Goal: Information Seeking & Learning: Check status

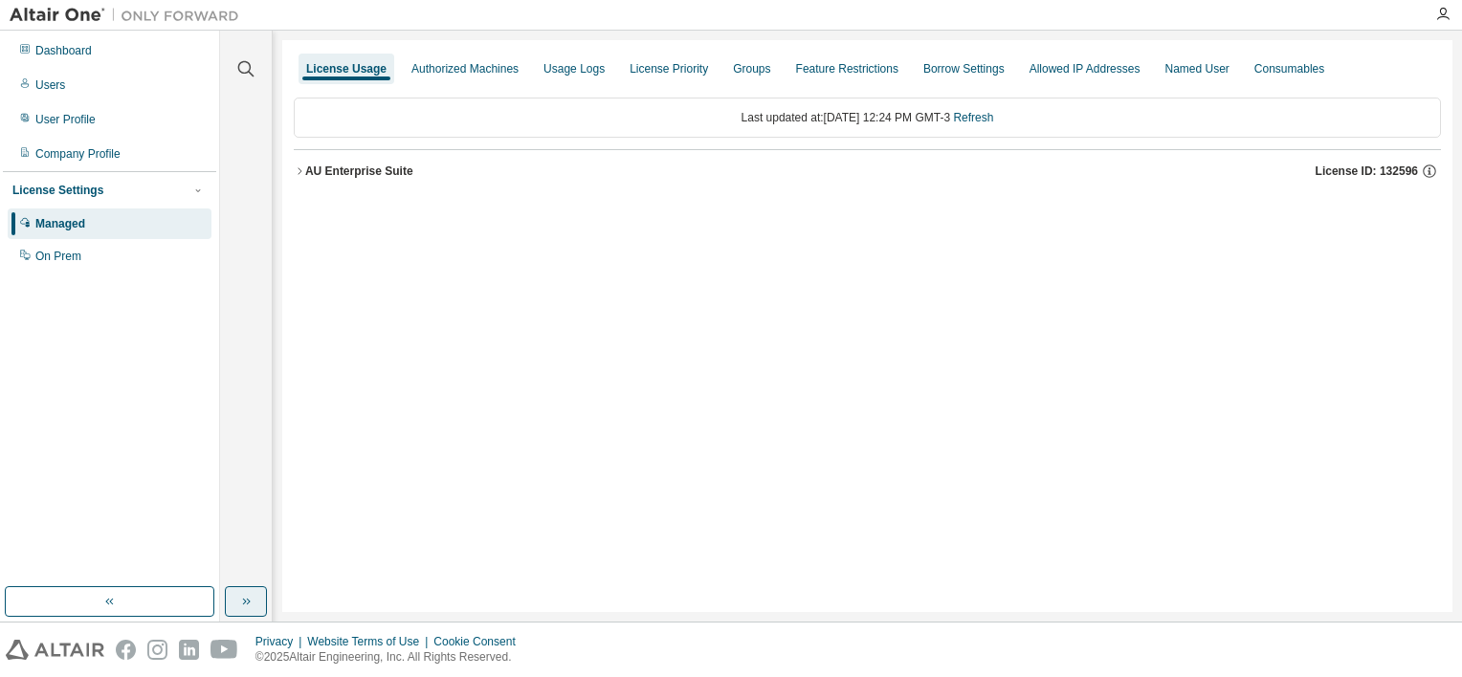
click at [249, 605] on icon "button" at bounding box center [245, 601] width 15 height 15
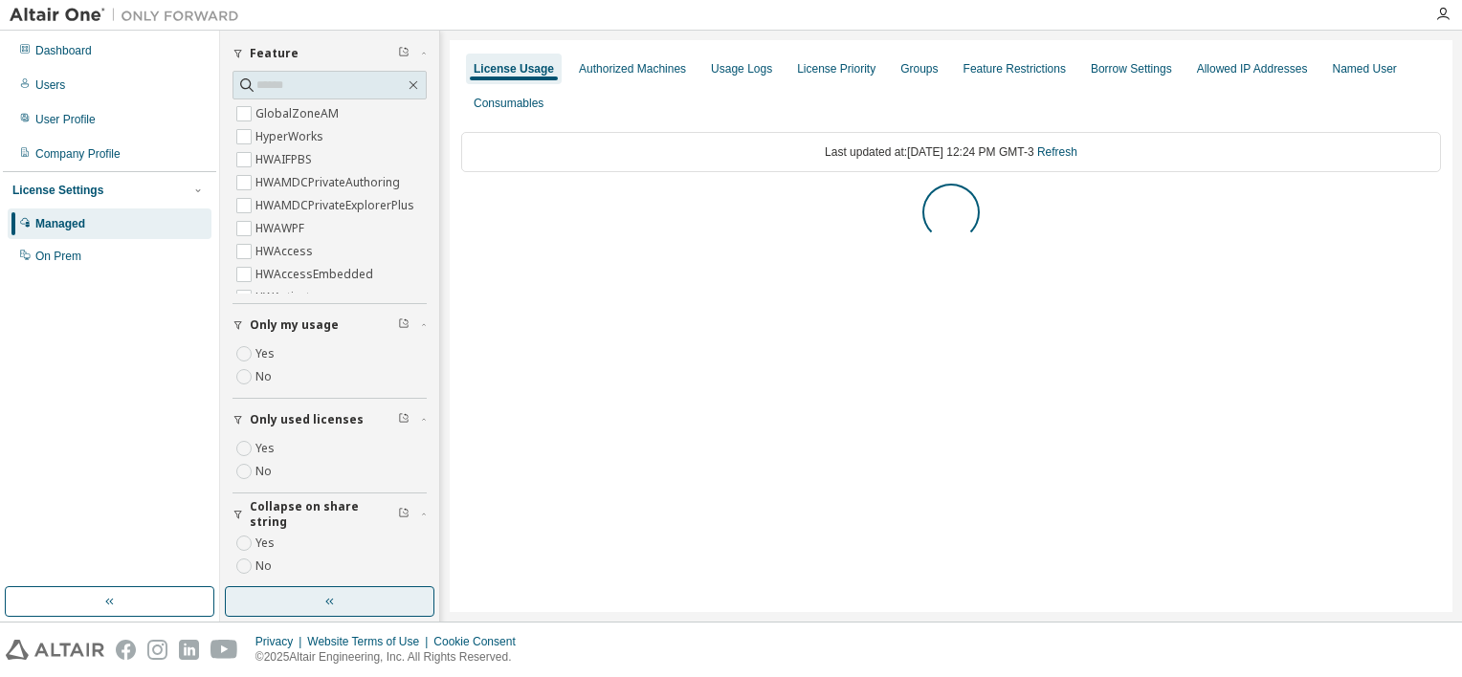
scroll to position [138, 0]
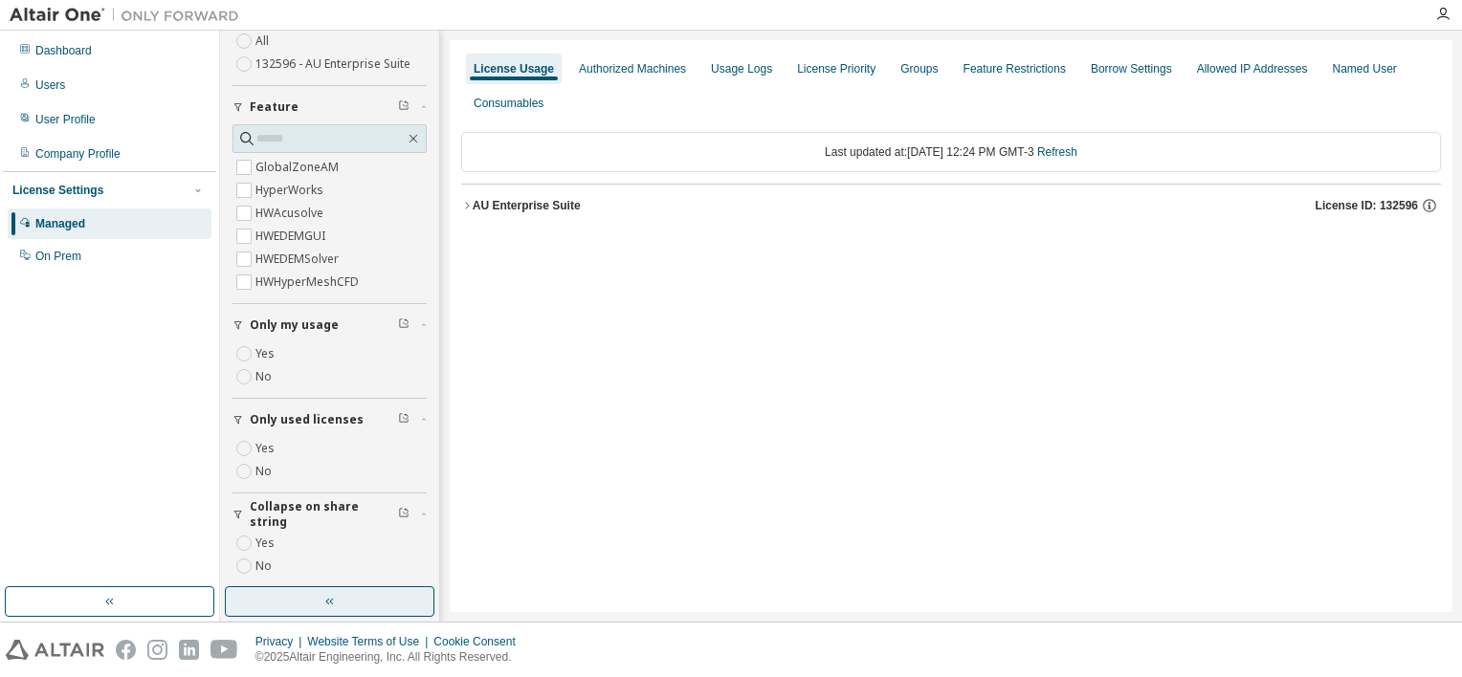
click at [478, 210] on div "AU Enterprise Suite" at bounding box center [527, 205] width 108 height 15
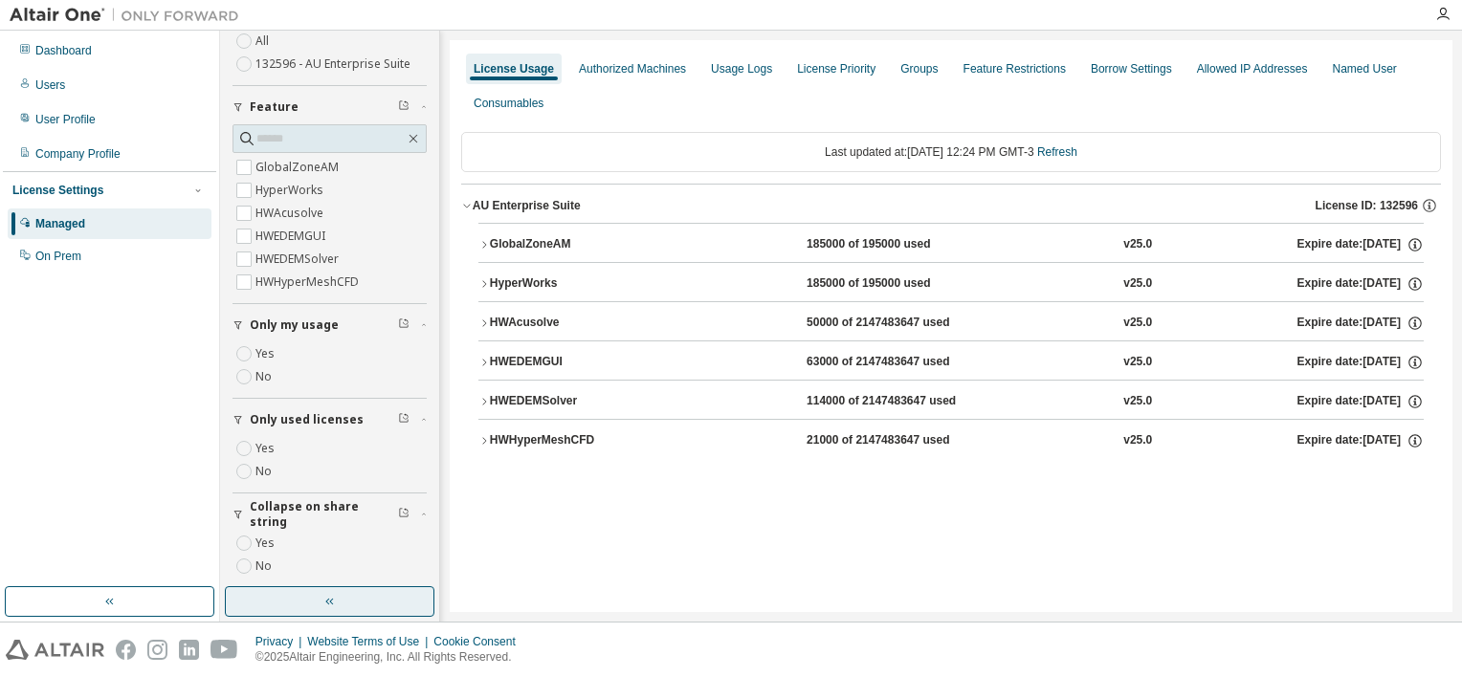
click at [656, 368] on div "HWEDEMGUI" at bounding box center [576, 362] width 172 height 17
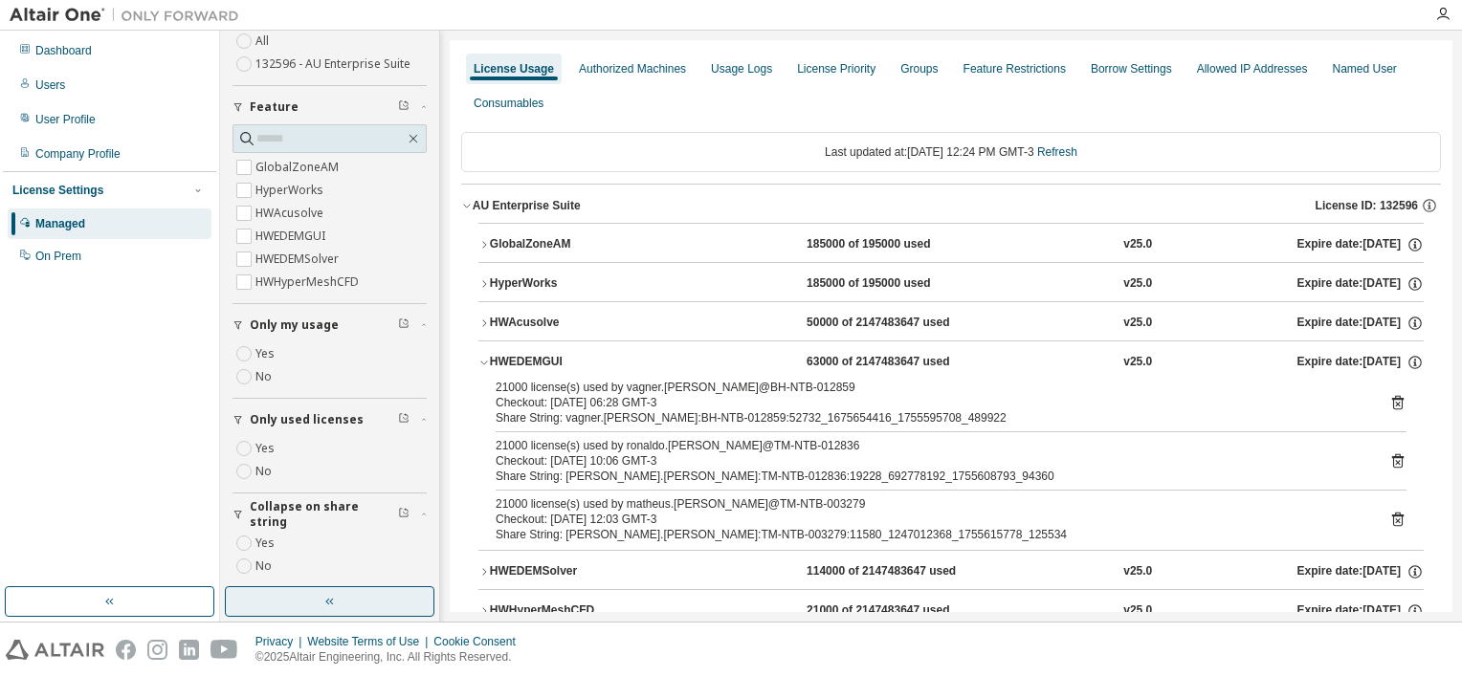
click at [673, 355] on div "HWEDEMGUI 63000 of 2147483647 used v25.0 Expire date: [DATE]" at bounding box center [957, 362] width 934 height 17
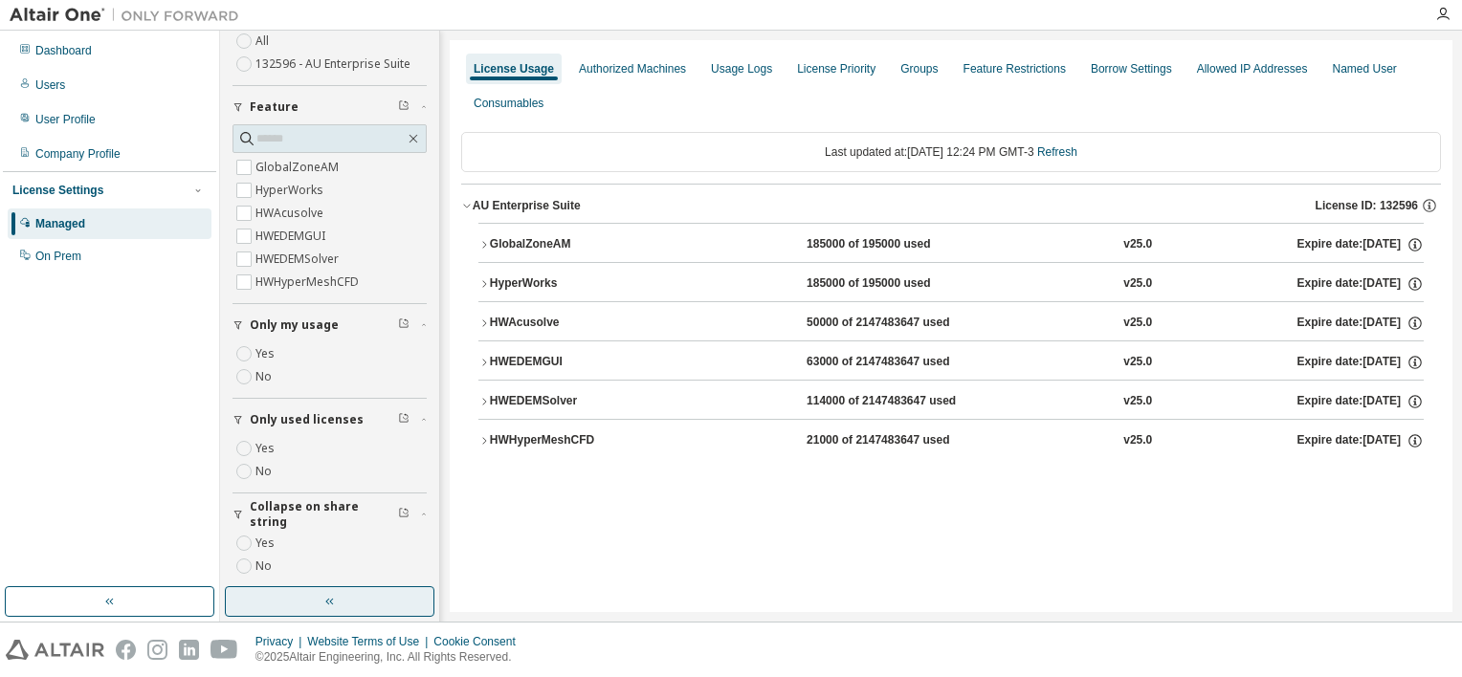
click at [661, 399] on div "HWEDEMSolver" at bounding box center [576, 401] width 172 height 17
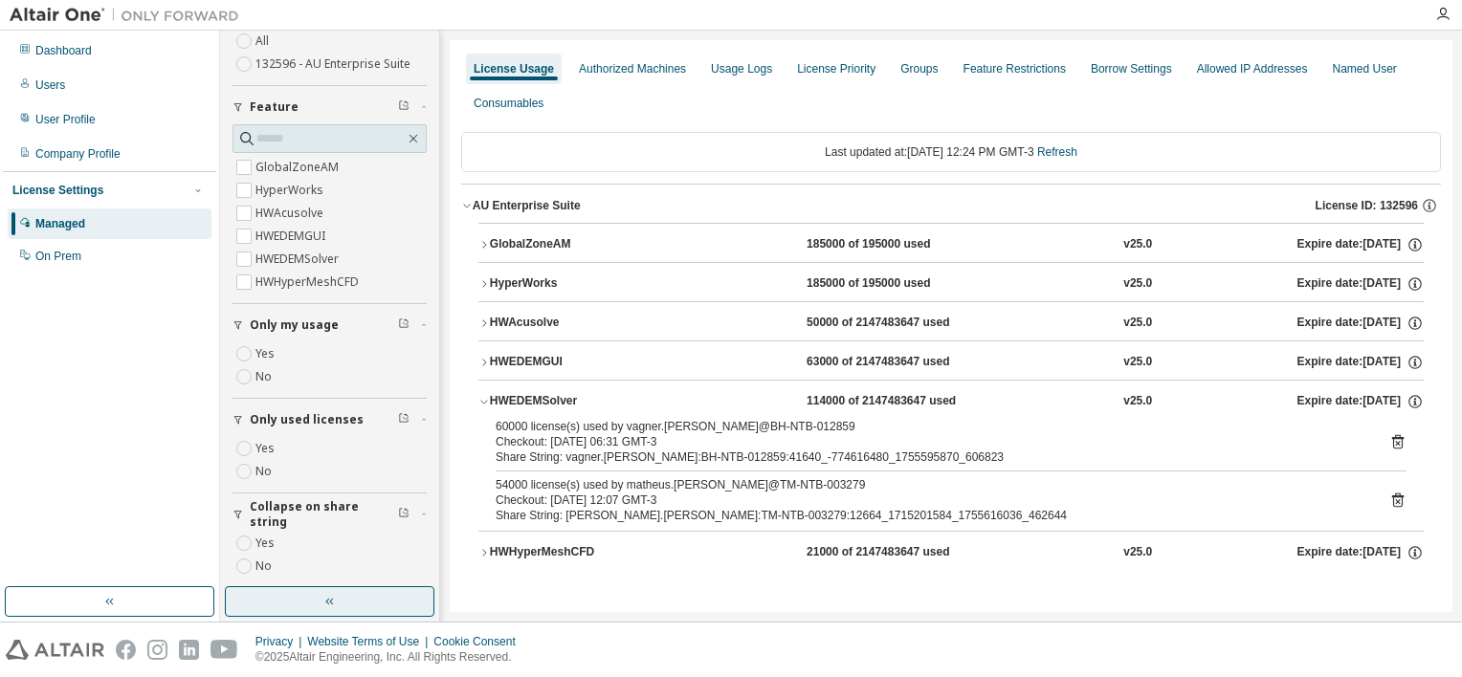
click at [726, 393] on div "HWEDEMSolver 114000 of 2147483647 used v25.0 Expire date: [DATE]" at bounding box center [957, 401] width 934 height 17
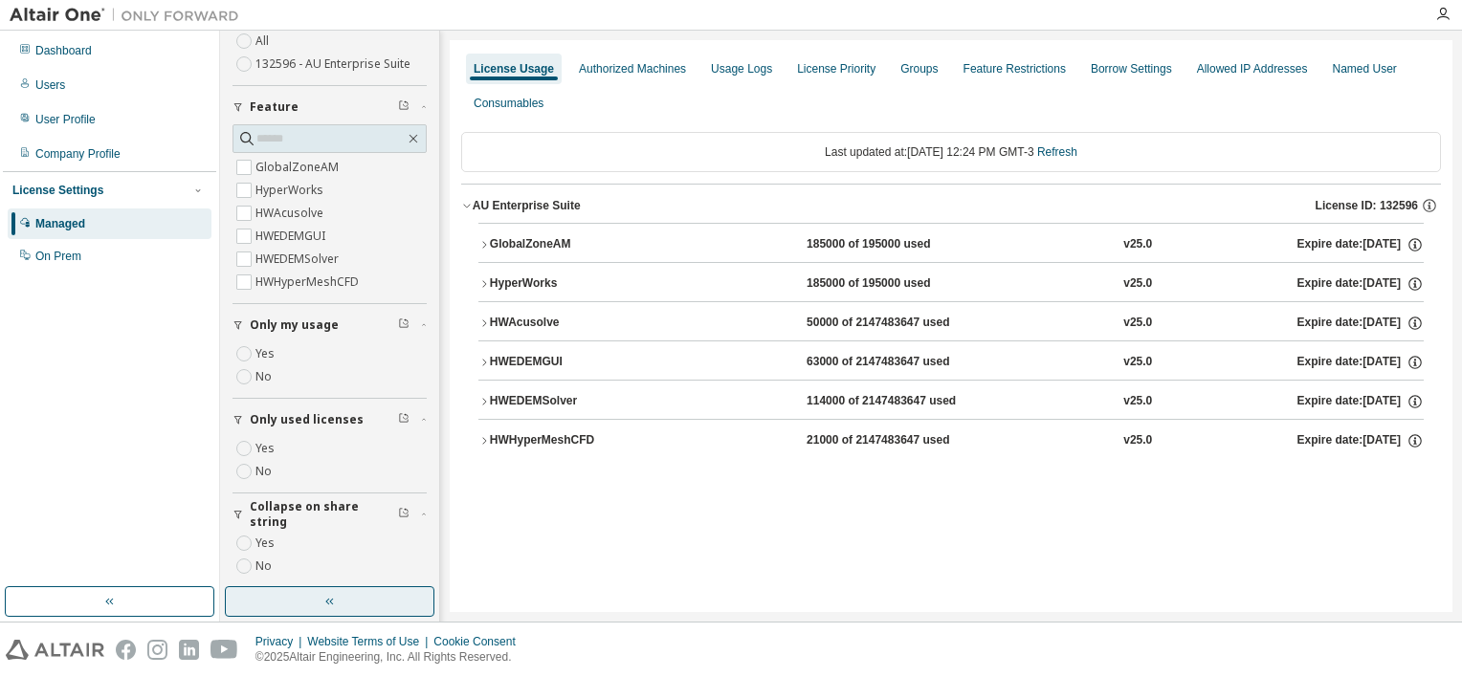
click at [646, 408] on div "HWEDEMSolver" at bounding box center [576, 401] width 172 height 17
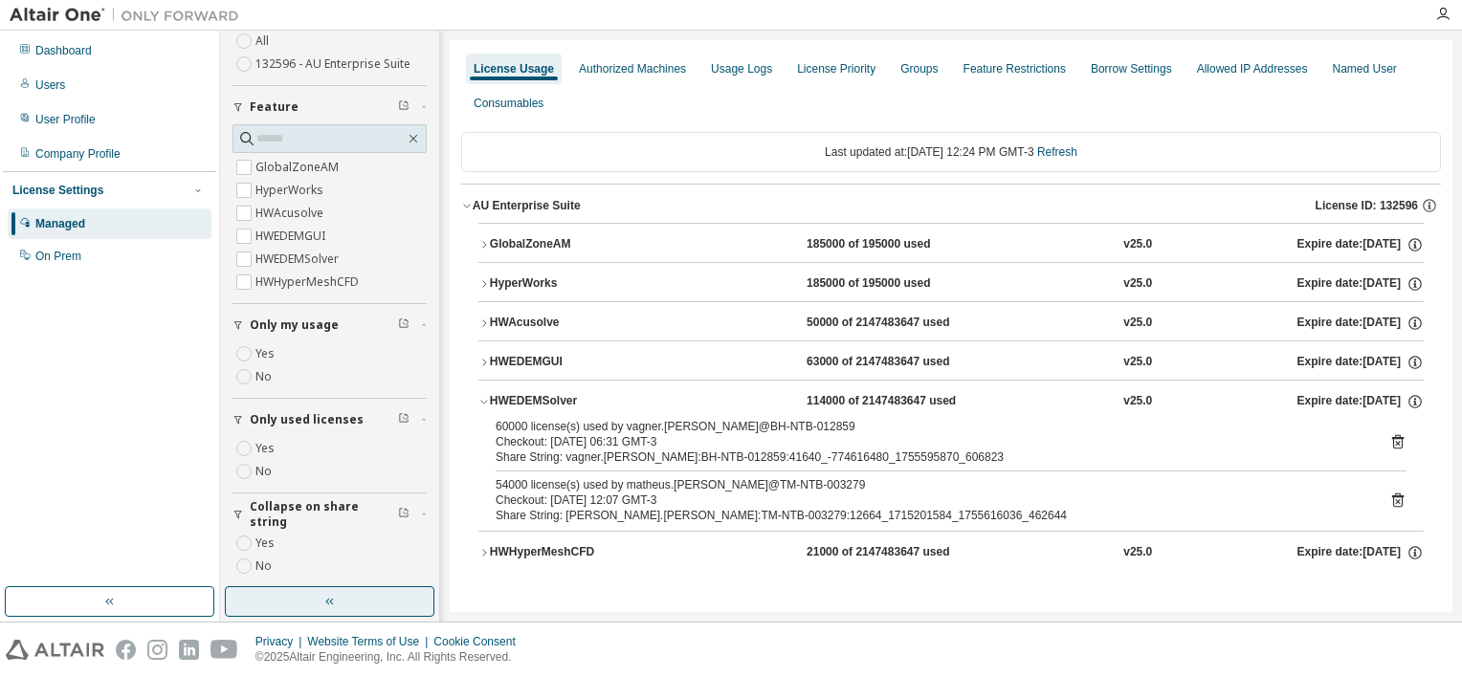
click at [486, 367] on button "HWEDEMGUI 63000 of 2147483647 used v25.0 Expire date: [DATE]" at bounding box center [950, 363] width 945 height 42
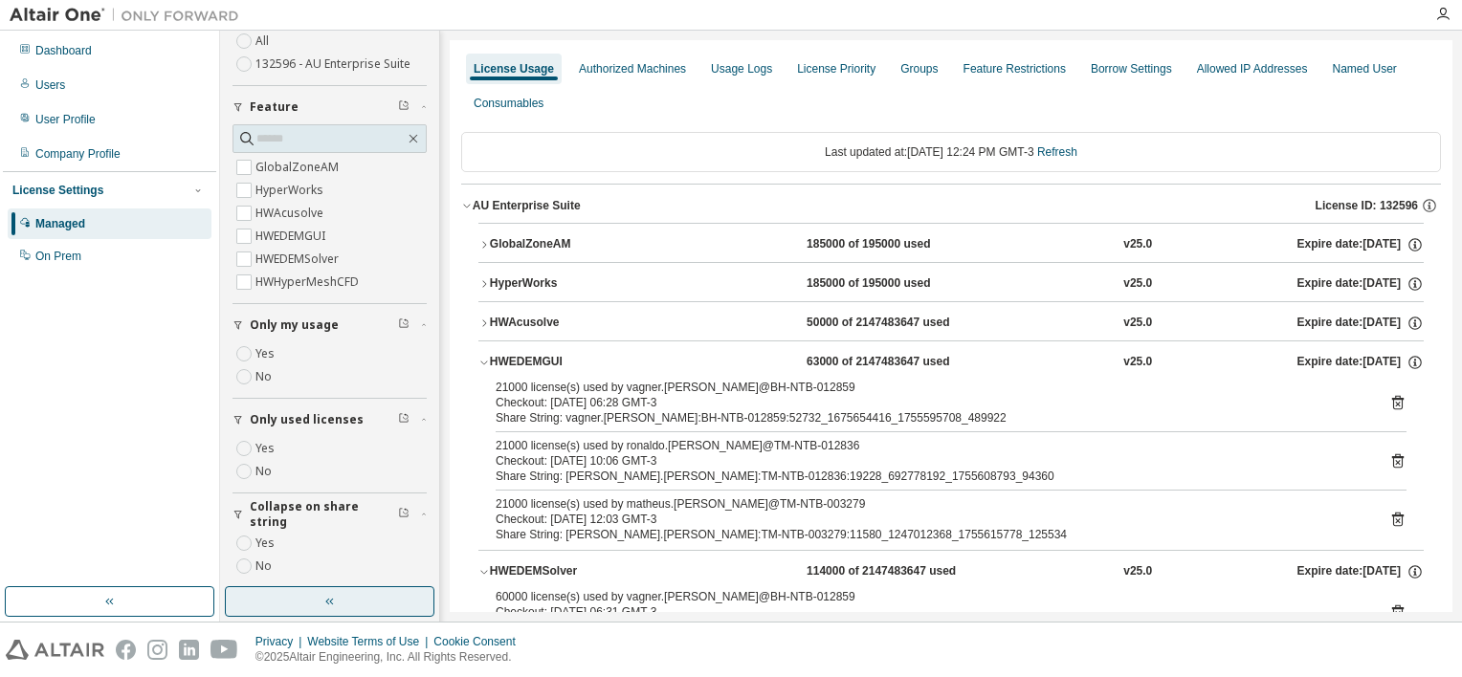
click at [490, 355] on div "HWEDEMGUI" at bounding box center [576, 362] width 172 height 17
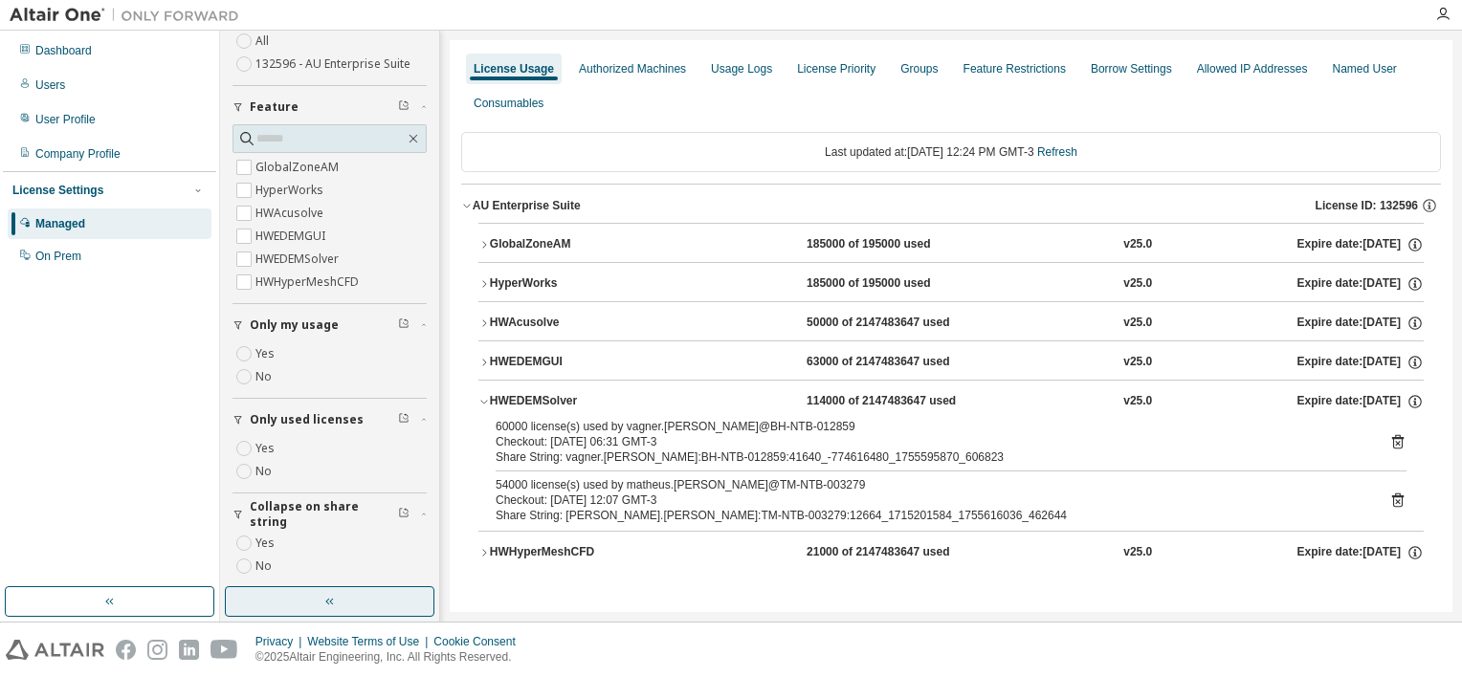
click at [478, 557] on button "HWHyperMeshCFD 21000 of 2147483647 used v25.0 Expire date: [DATE]" at bounding box center [950, 553] width 945 height 42
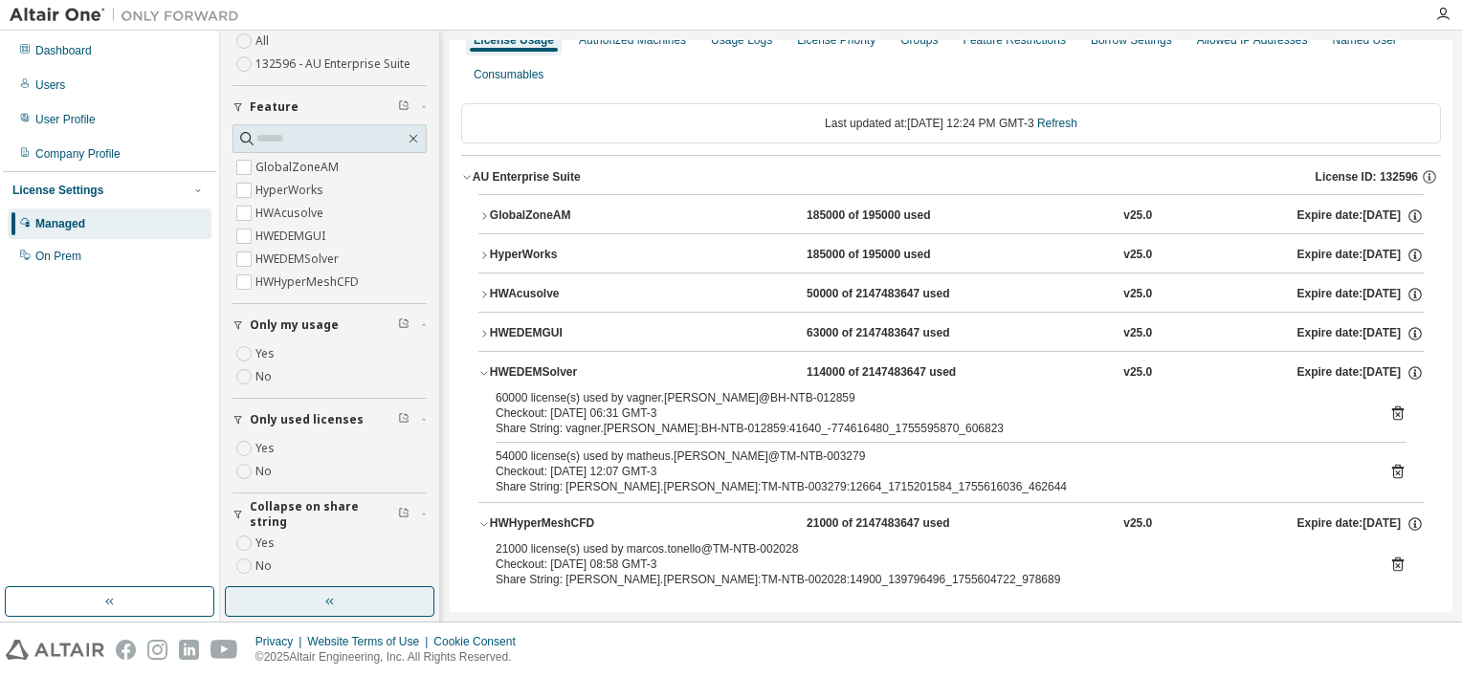
scroll to position [43, 0]
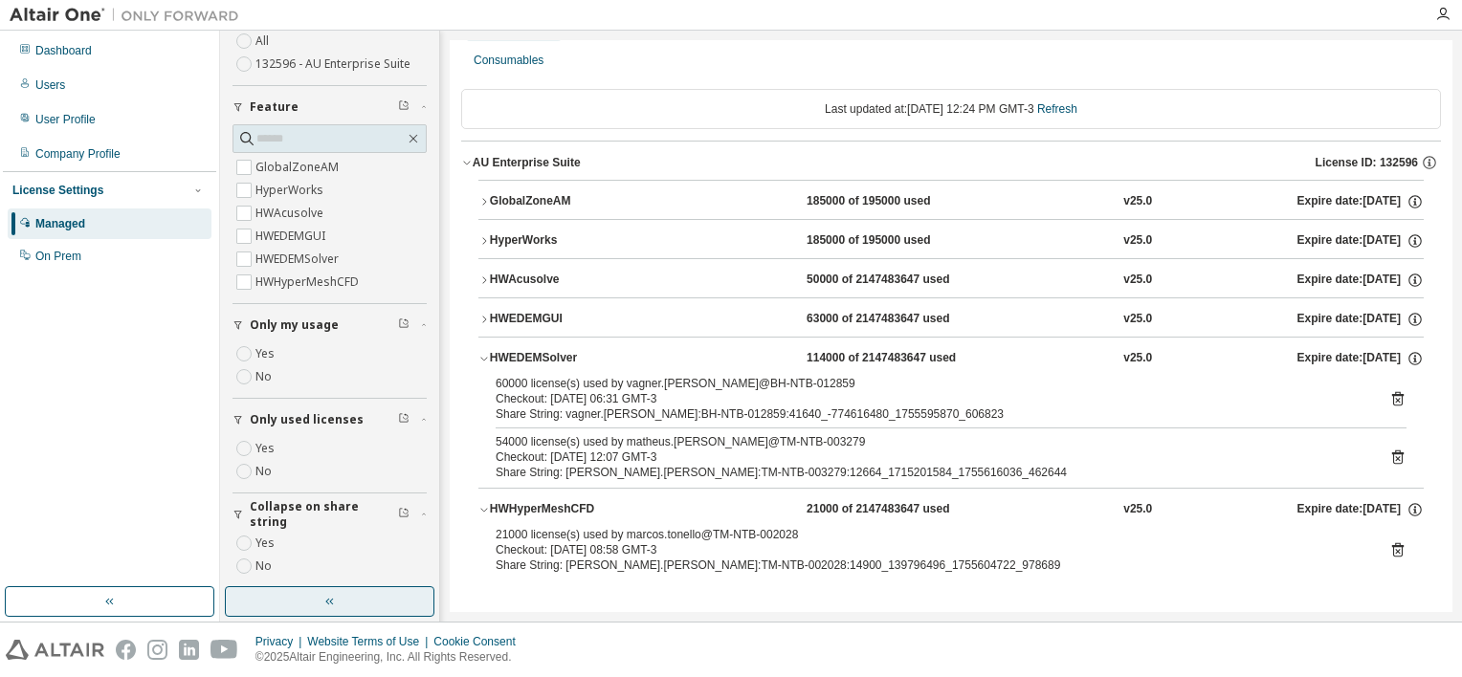
click at [491, 506] on div "HWHyperMeshCFD" at bounding box center [576, 509] width 172 height 17
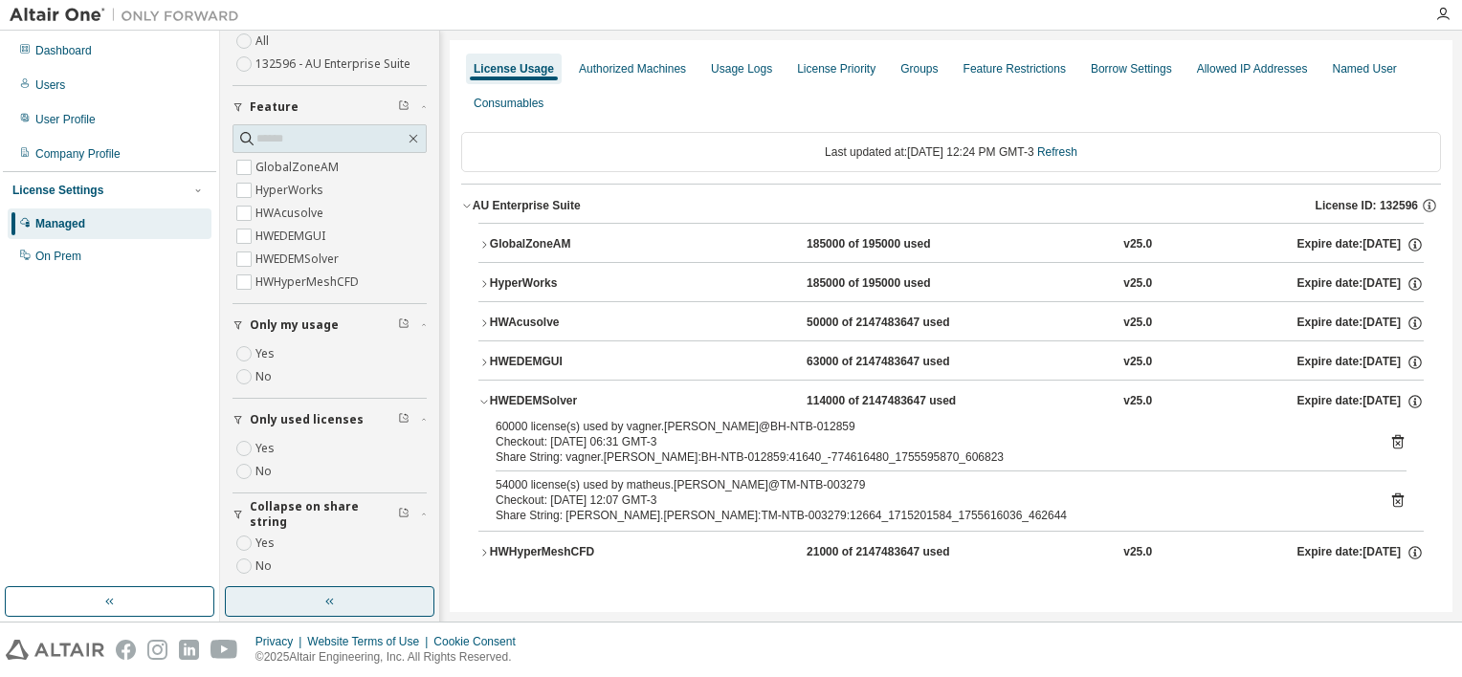
scroll to position [0, 0]
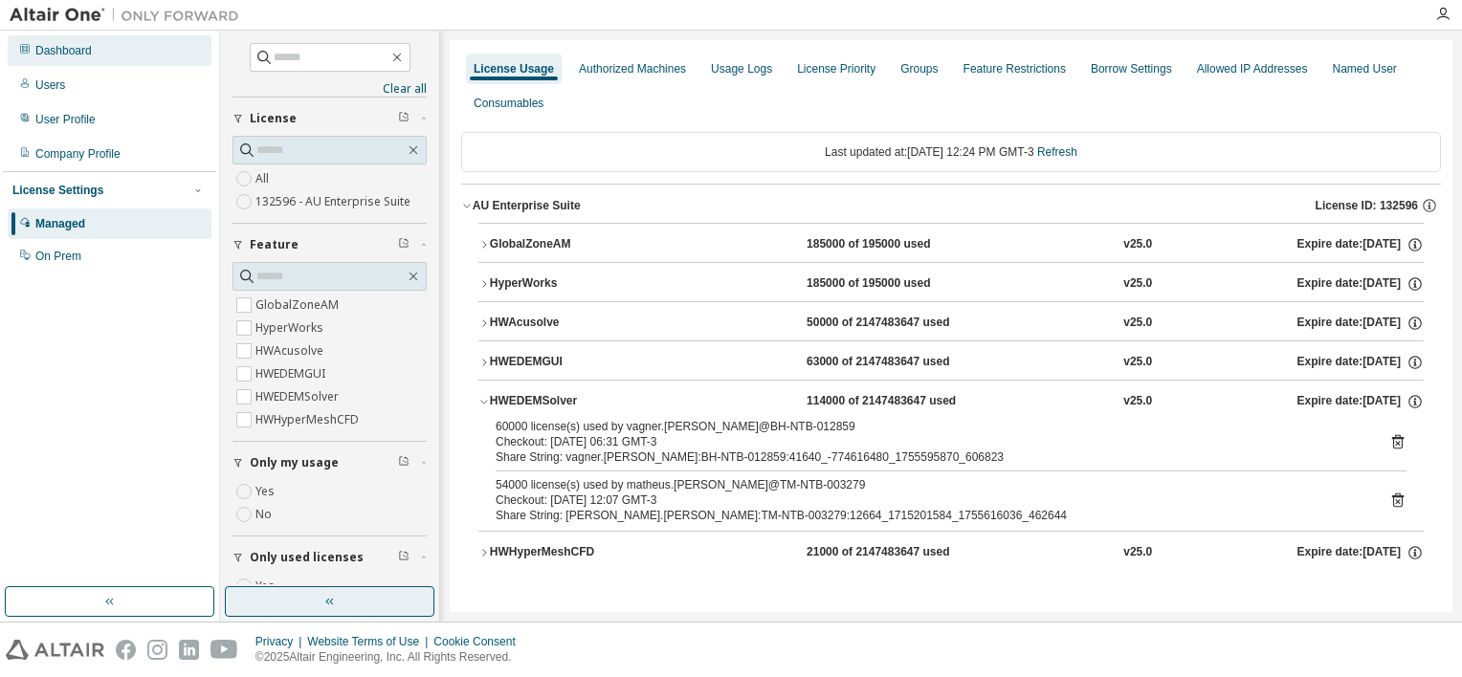
click at [80, 64] on div "Dashboard" at bounding box center [110, 50] width 204 height 31
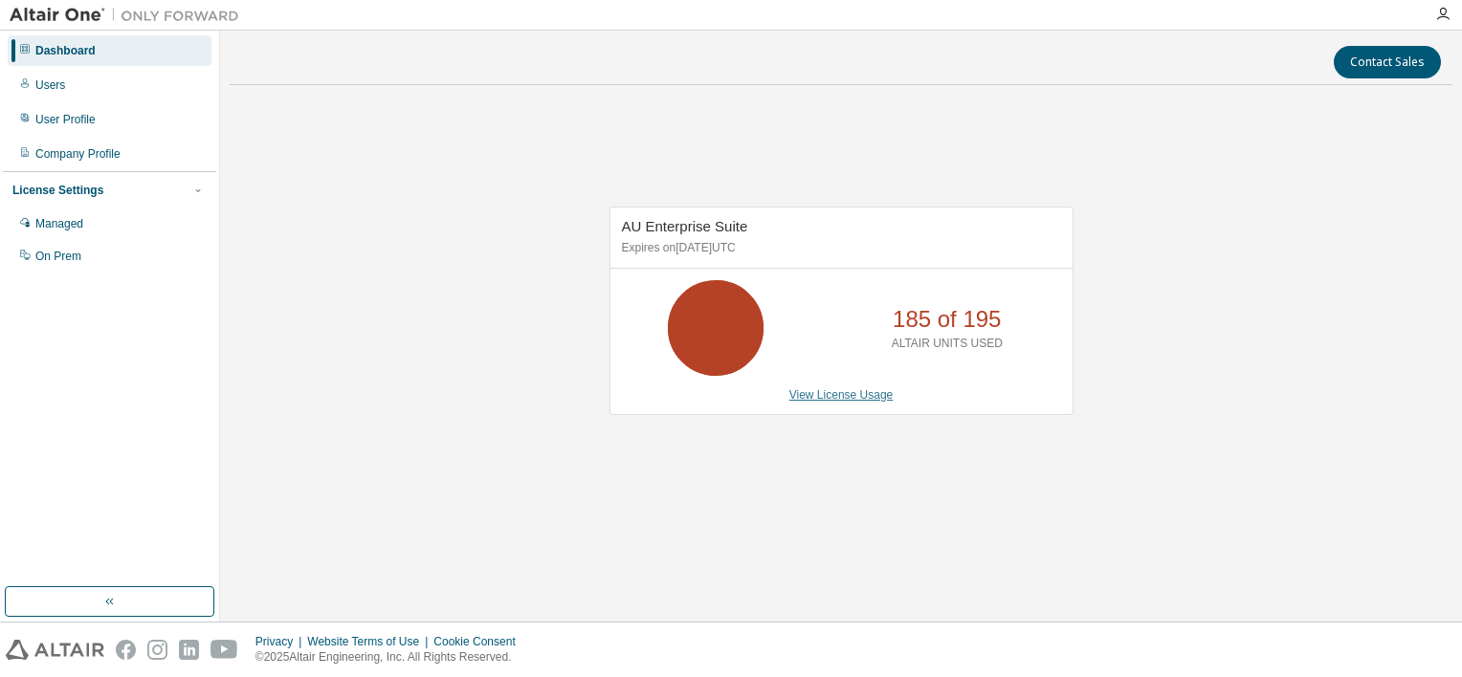
click at [824, 399] on link "View License Usage" at bounding box center [841, 394] width 104 height 13
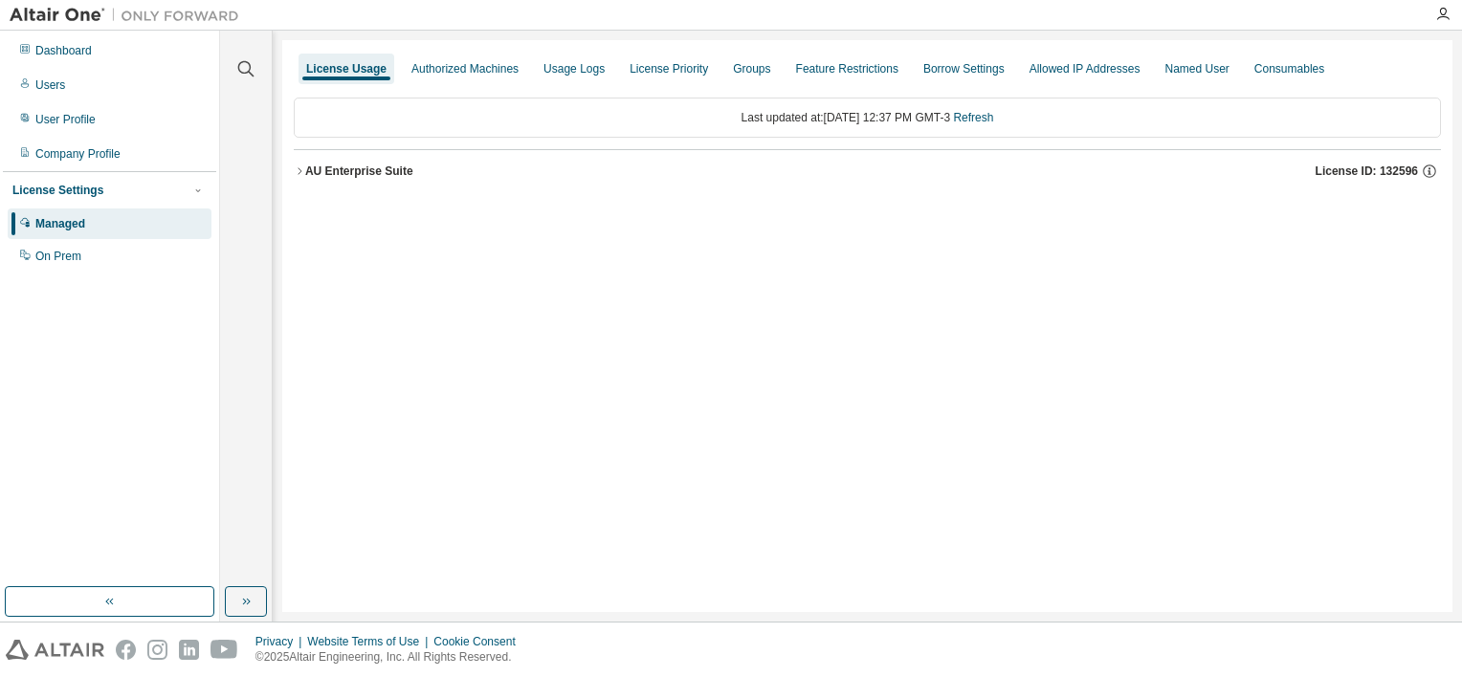
click at [351, 169] on div "AU Enterprise Suite" at bounding box center [359, 171] width 108 height 15
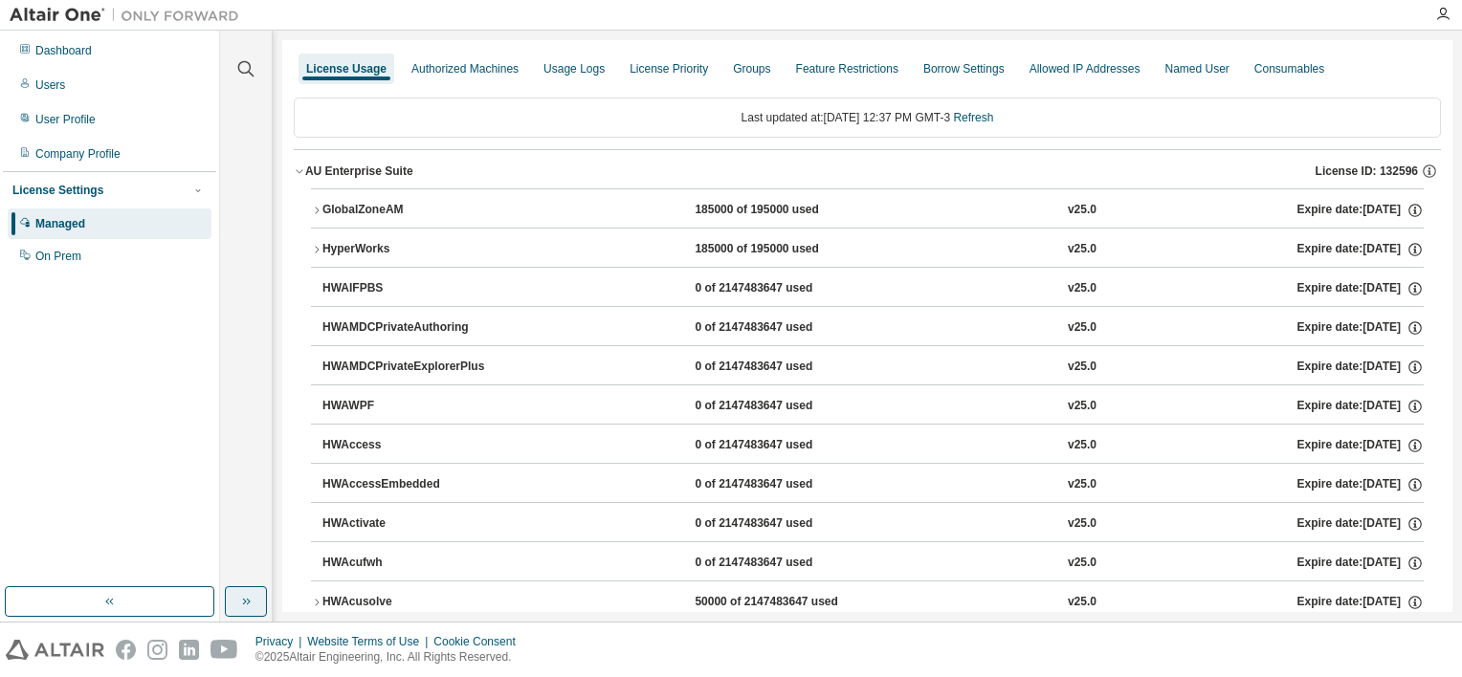
click at [256, 597] on button "button" at bounding box center [246, 601] width 42 height 31
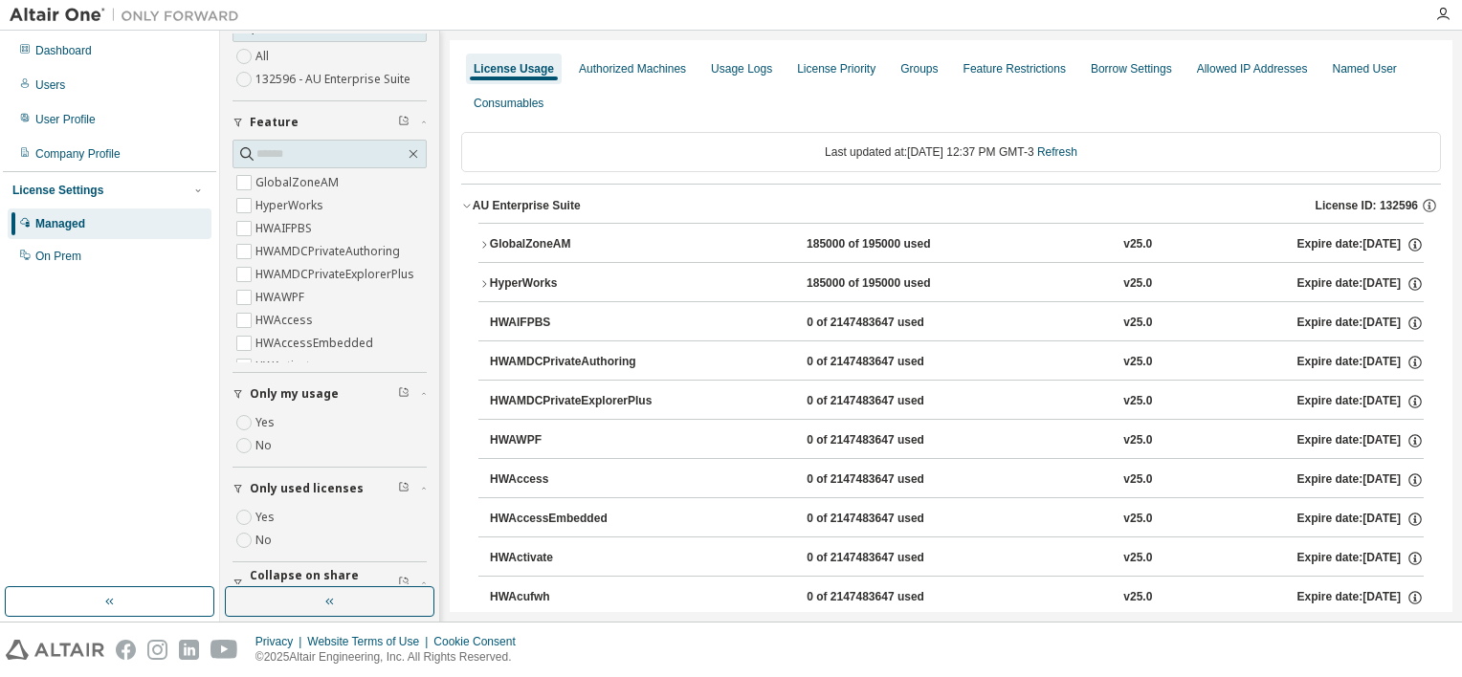
scroll to position [201, 0]
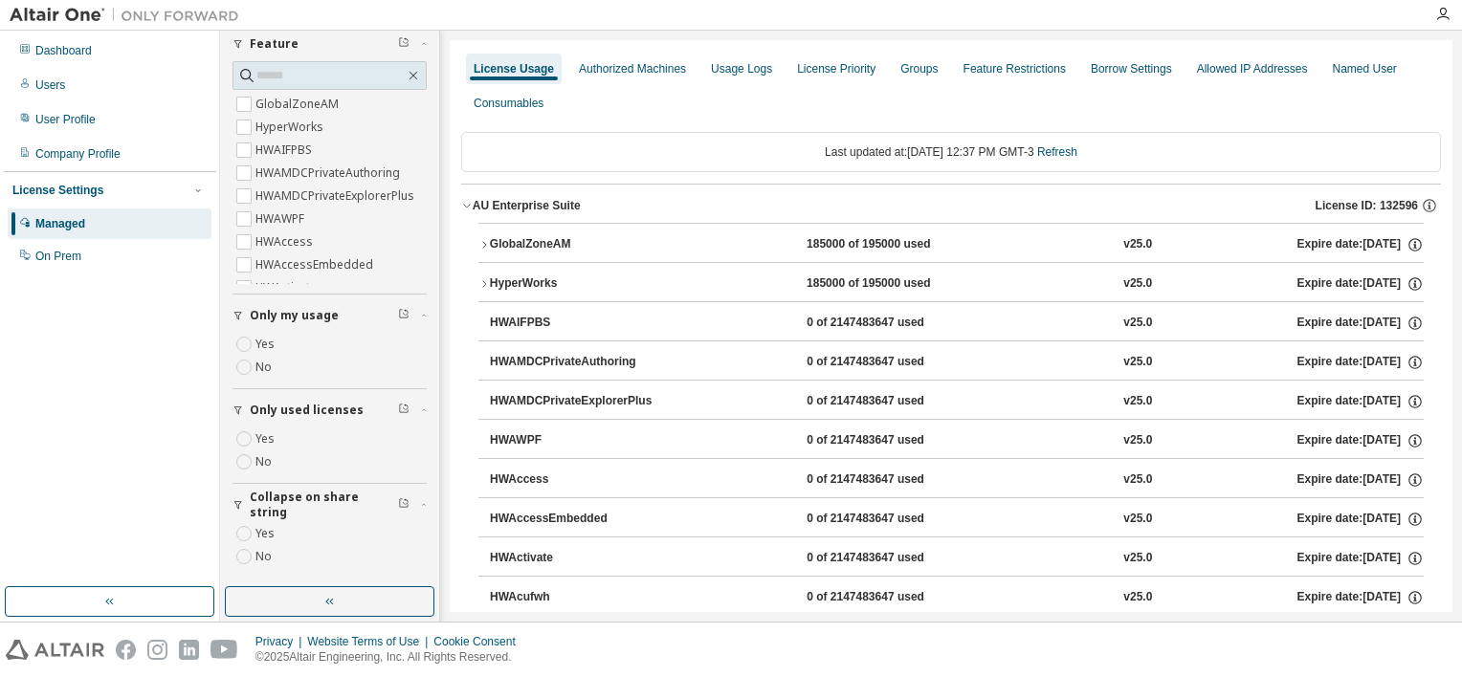
click at [263, 349] on label "Yes" at bounding box center [266, 344] width 23 height 23
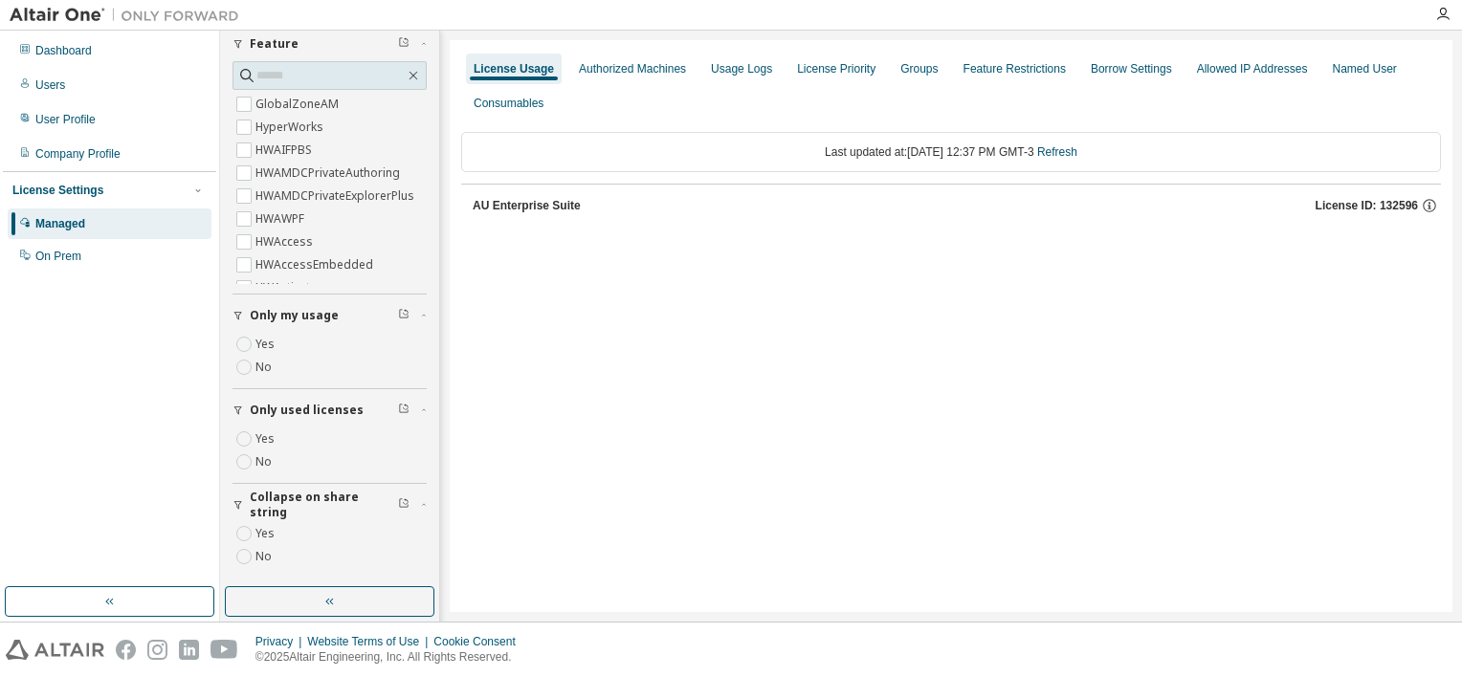
click at [541, 209] on div "AU Enterprise Suite" at bounding box center [527, 205] width 108 height 15
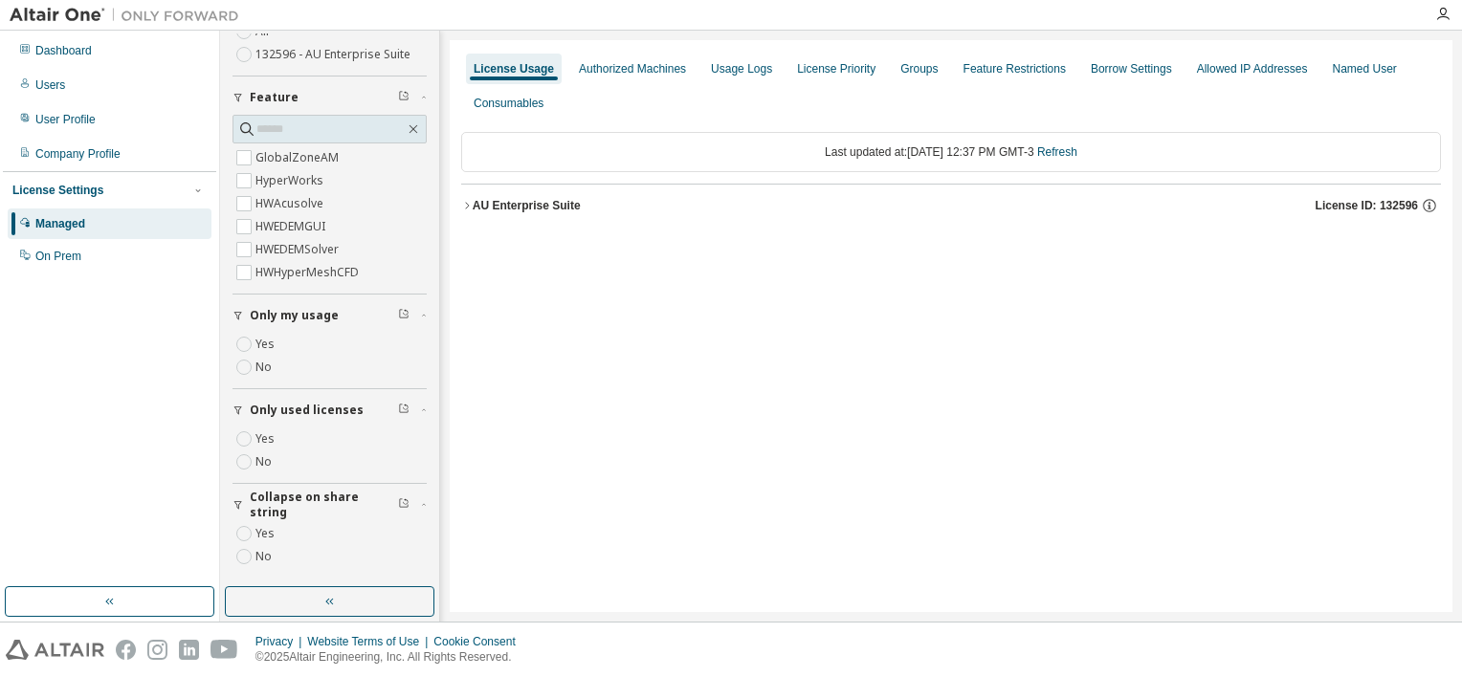
click at [490, 203] on div "AU Enterprise Suite" at bounding box center [527, 205] width 108 height 15
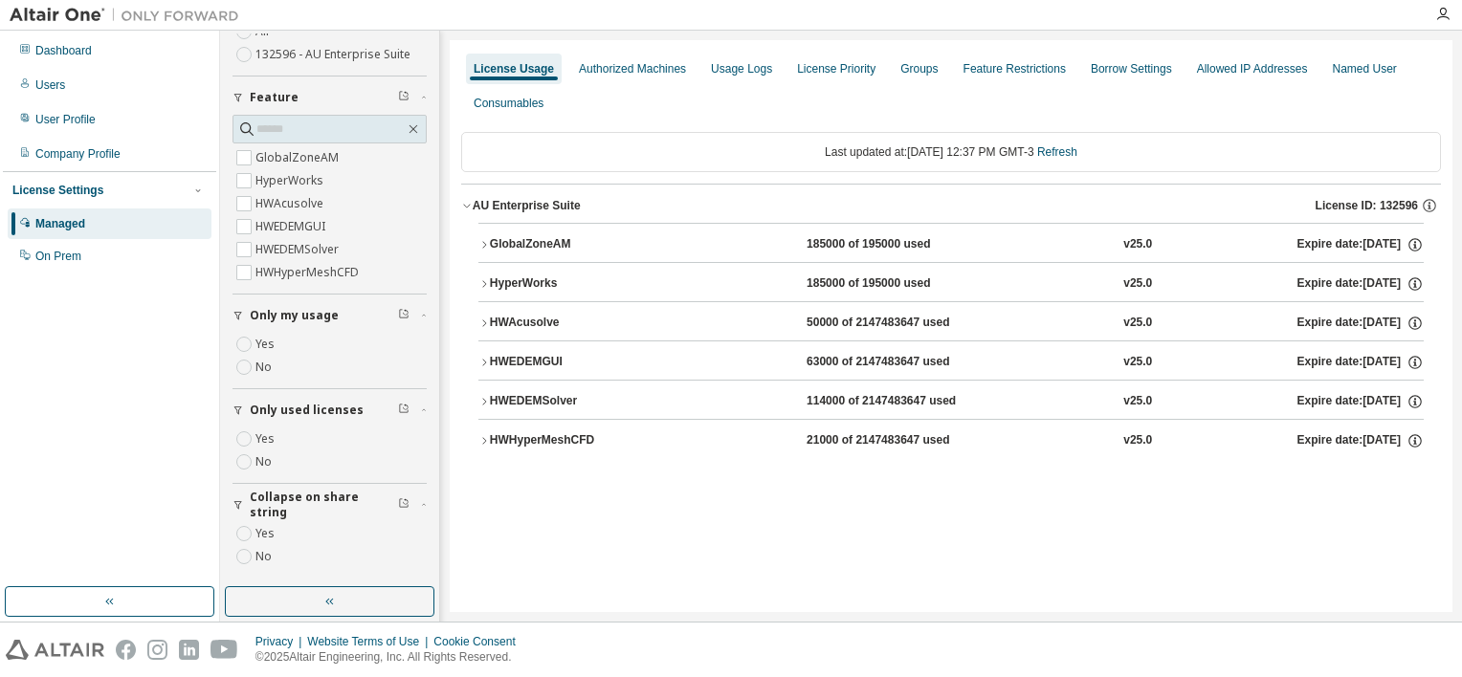
click at [612, 408] on div "HWEDEMSolver" at bounding box center [576, 401] width 172 height 17
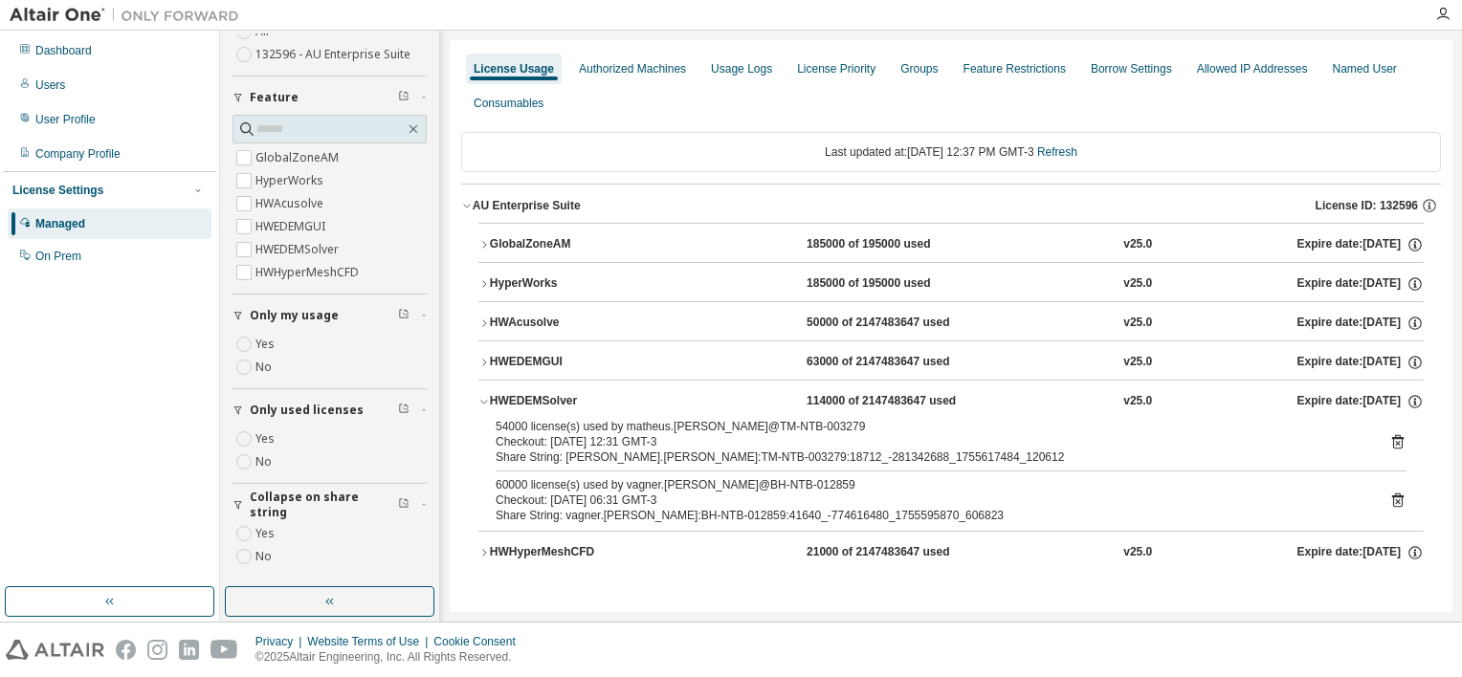
click at [633, 398] on div "HWEDEMSolver" at bounding box center [576, 401] width 172 height 17
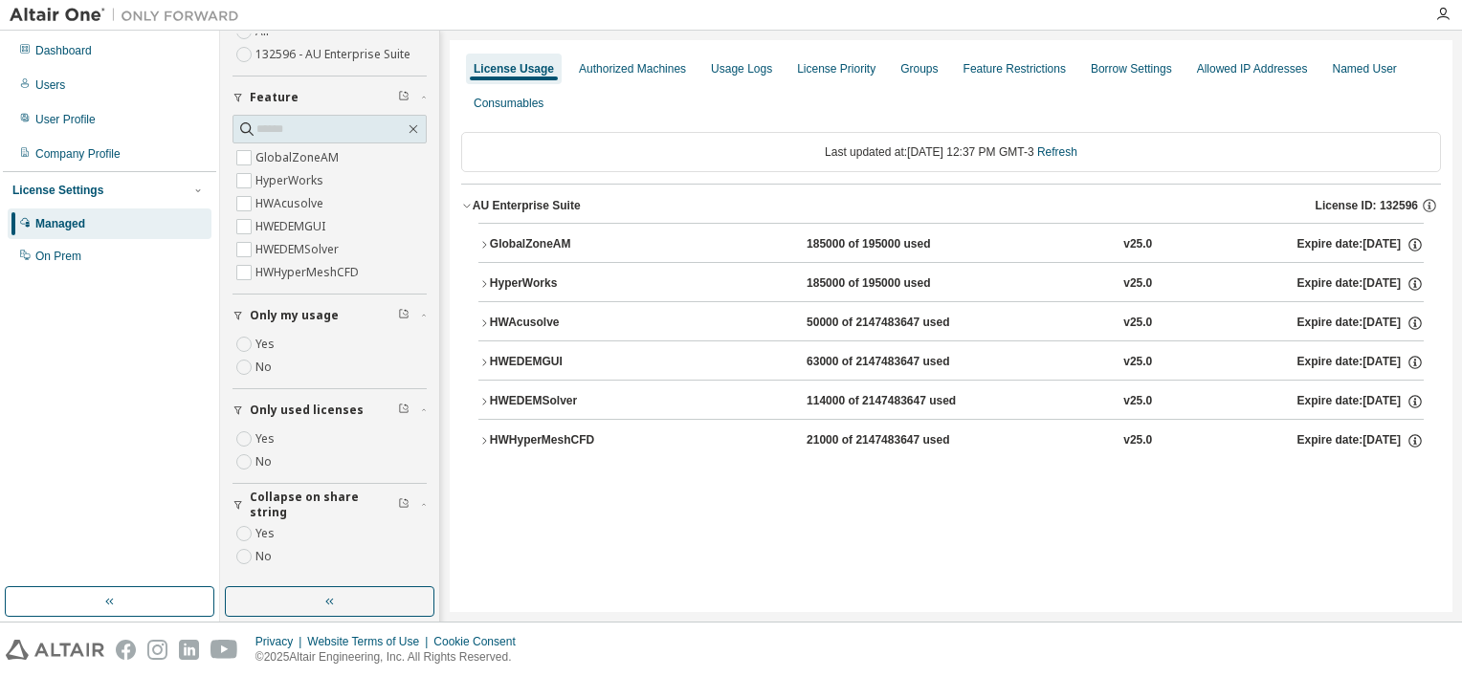
click at [647, 363] on div "HWEDEMGUI" at bounding box center [576, 362] width 172 height 17
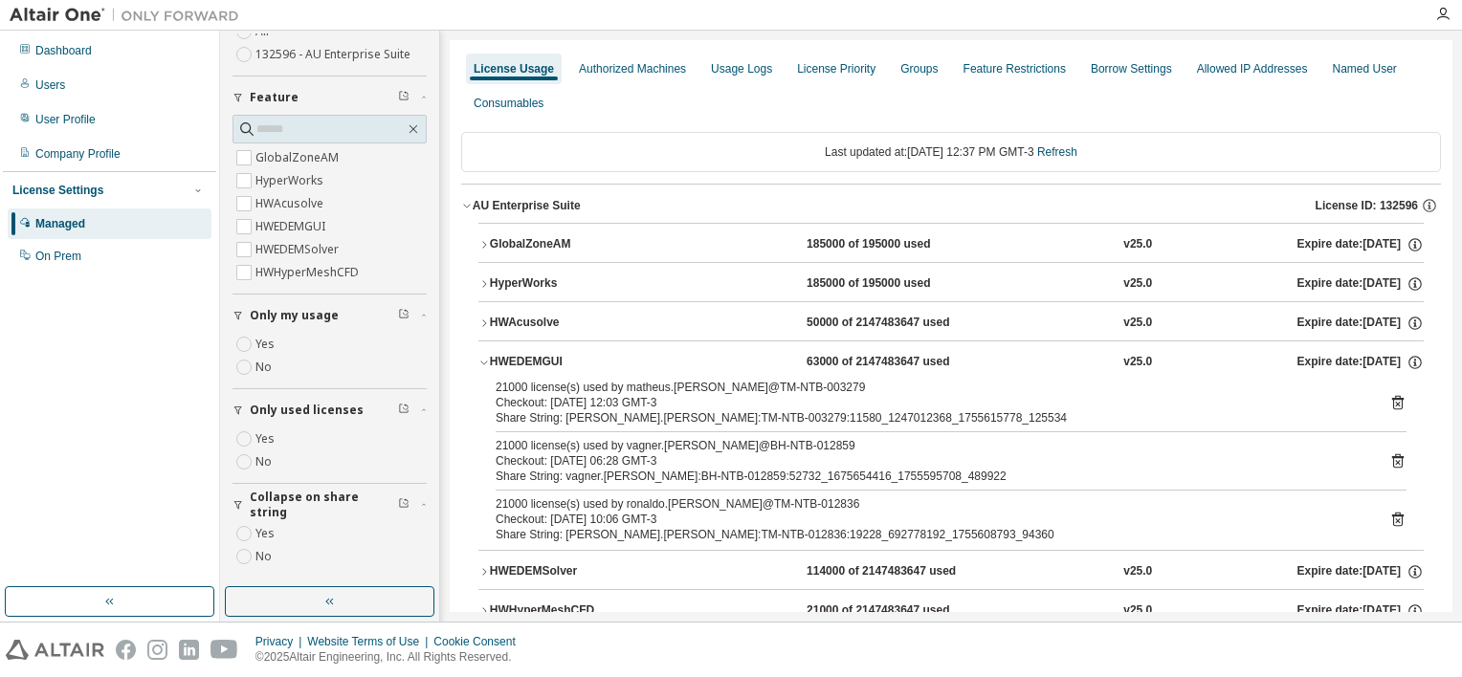
click at [650, 360] on div "HWEDEMGUI" at bounding box center [576, 362] width 172 height 17
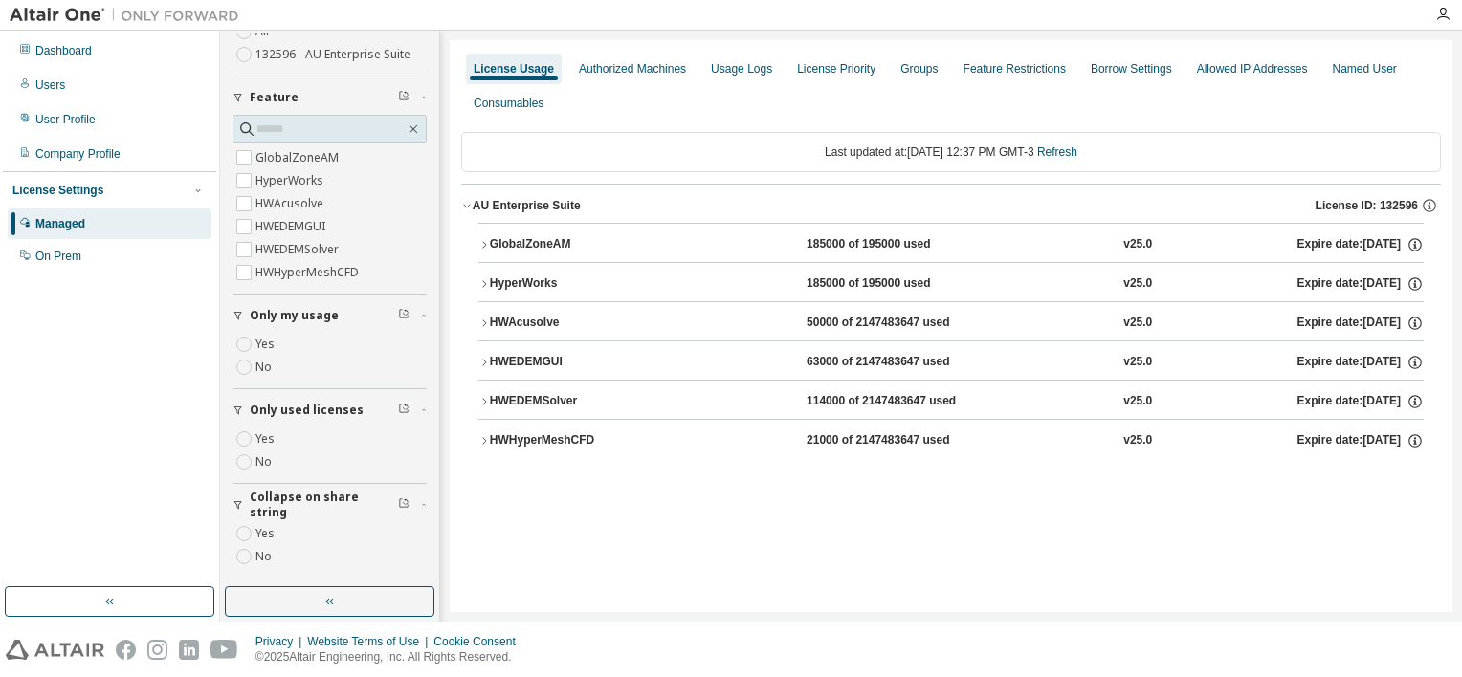
click at [613, 361] on div "HWEDEMGUI" at bounding box center [576, 362] width 172 height 17
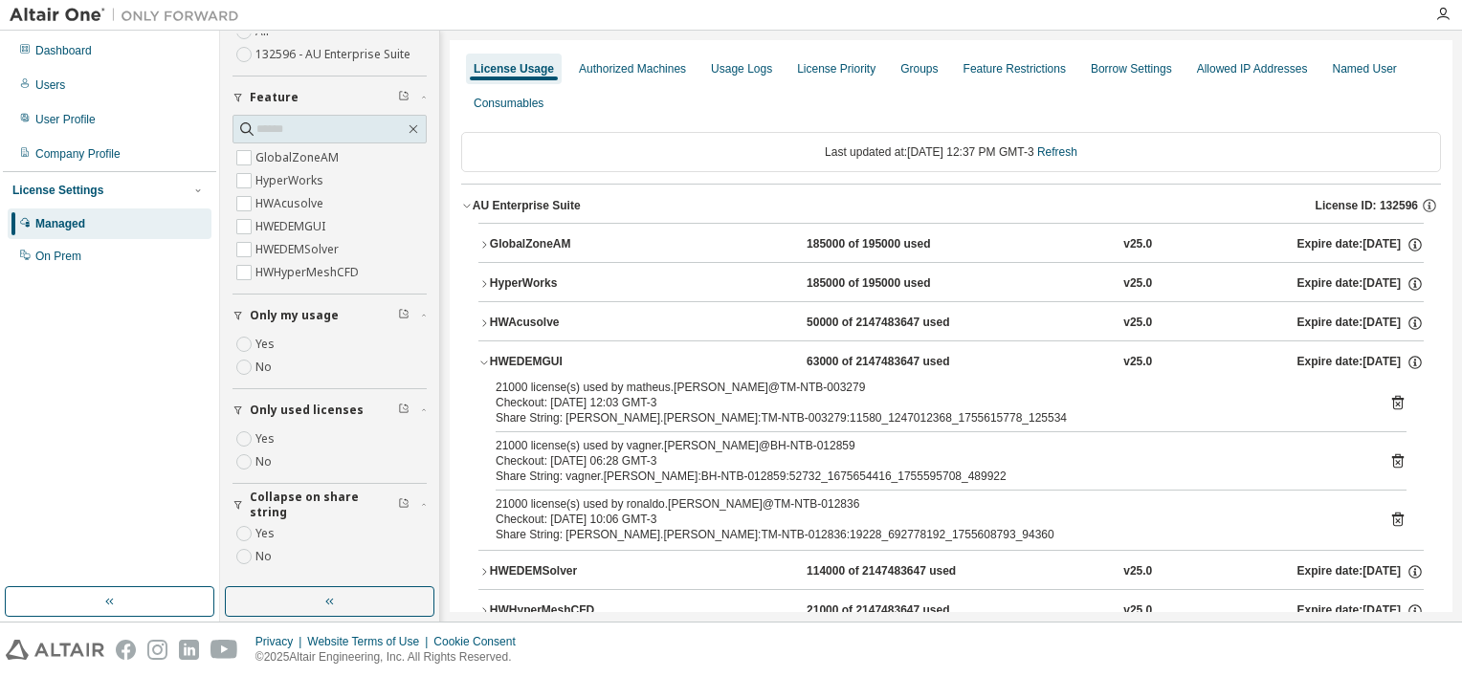
click at [613, 361] on div "HWEDEMGUI" at bounding box center [576, 362] width 172 height 17
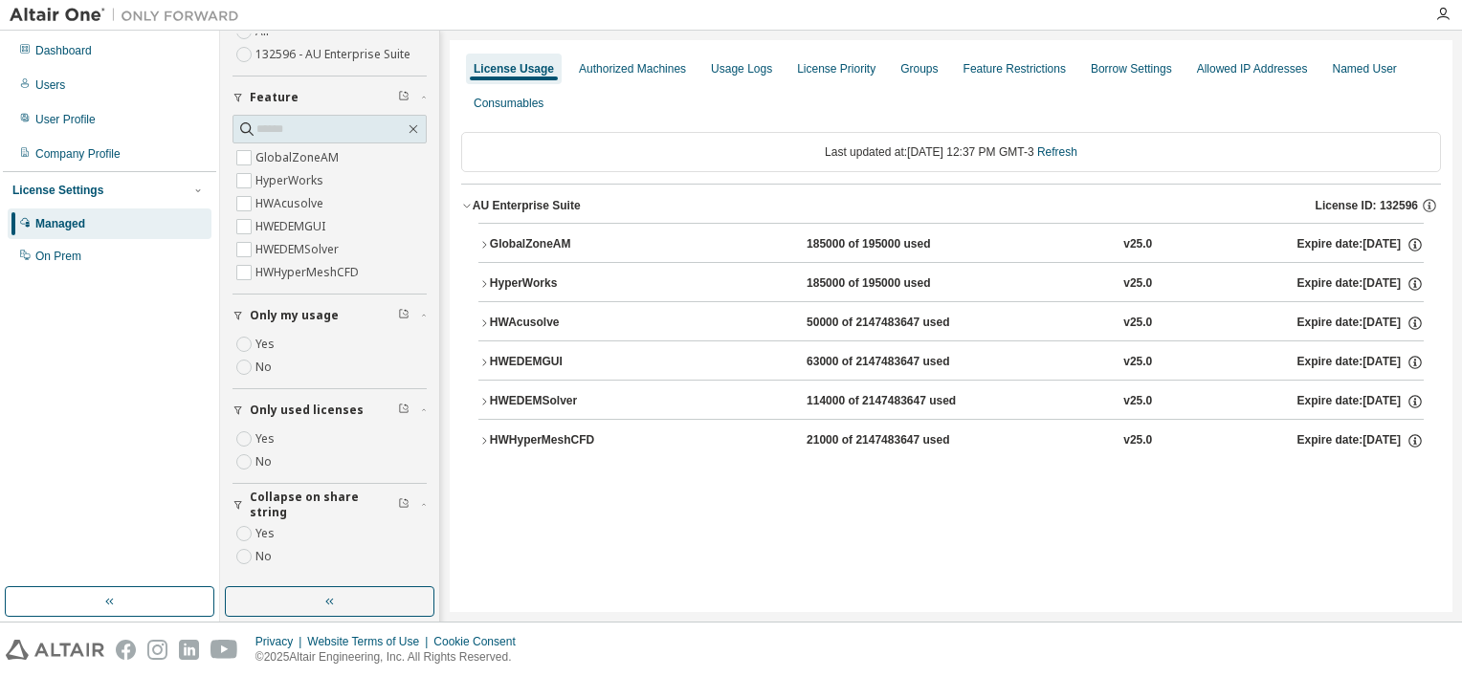
click at [647, 435] on div "HWHyperMeshCFD" at bounding box center [576, 440] width 172 height 17
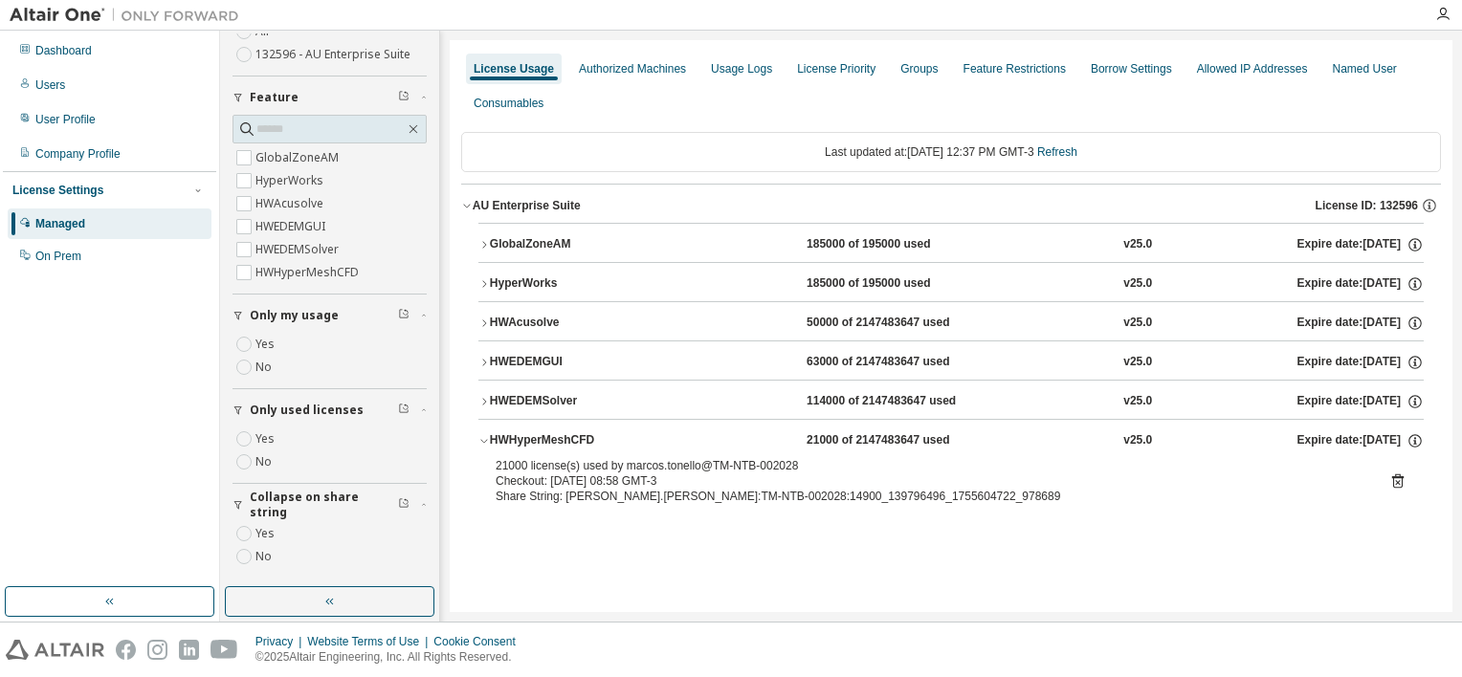
click at [645, 435] on div "HWHyperMeshCFD" at bounding box center [576, 440] width 172 height 17
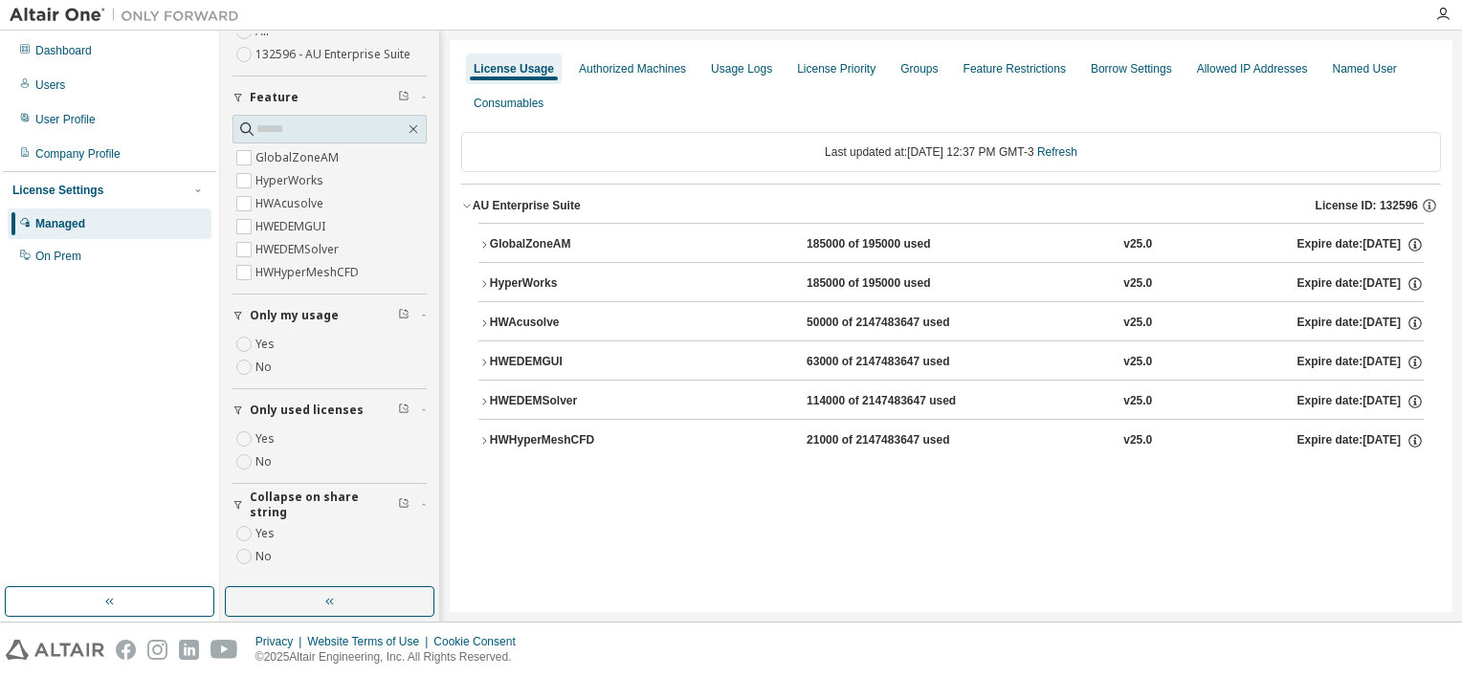
drag, startPoint x: 553, startPoint y: 318, endPoint x: 574, endPoint y: 354, distance: 42.0
click at [574, 354] on div "GlobalZoneAM 185000 of 195000 used v25.0 Expire date: [DATE] HyperWorks 185000 …" at bounding box center [950, 340] width 945 height 235
click at [629, 440] on div "HWHyperMeshCFD" at bounding box center [576, 440] width 172 height 17
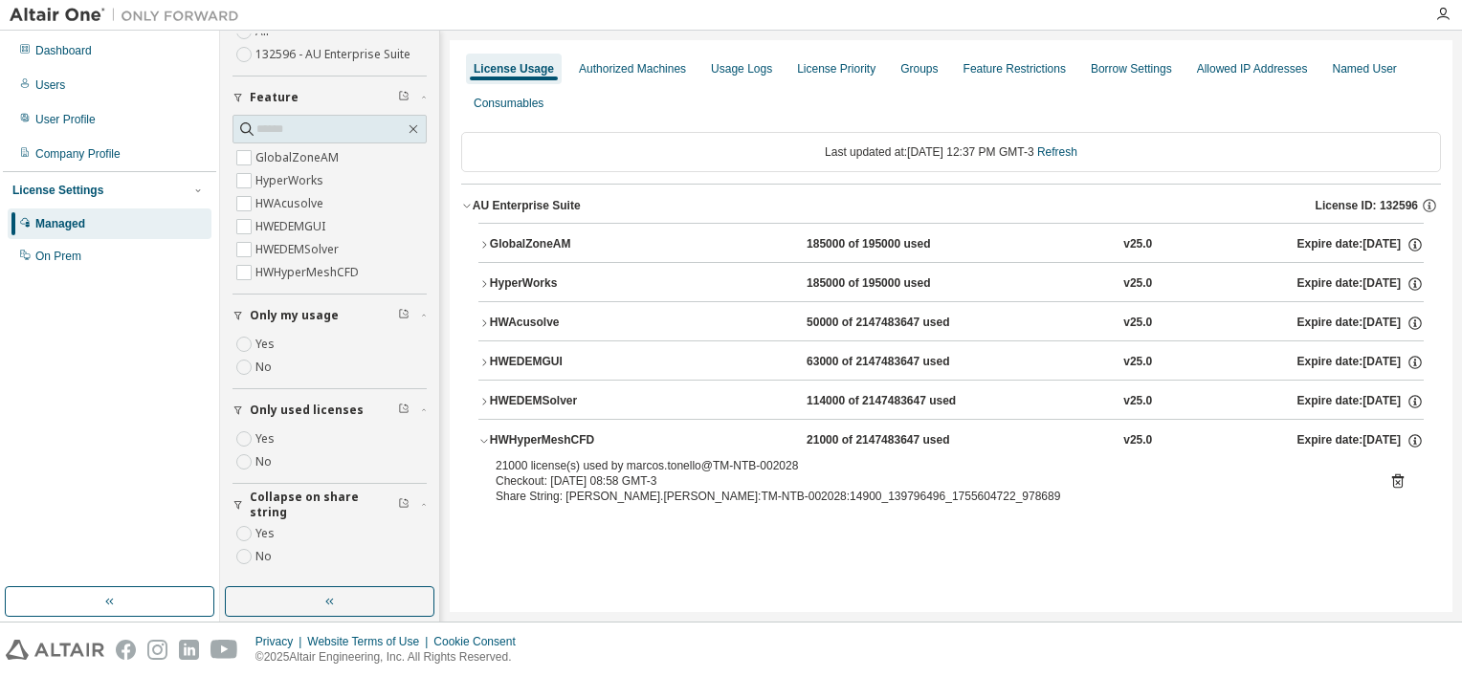
click at [668, 328] on div "HWAcusolve 50000 of 2147483647 used v25.0 Expire date: [DATE]" at bounding box center [957, 323] width 934 height 17
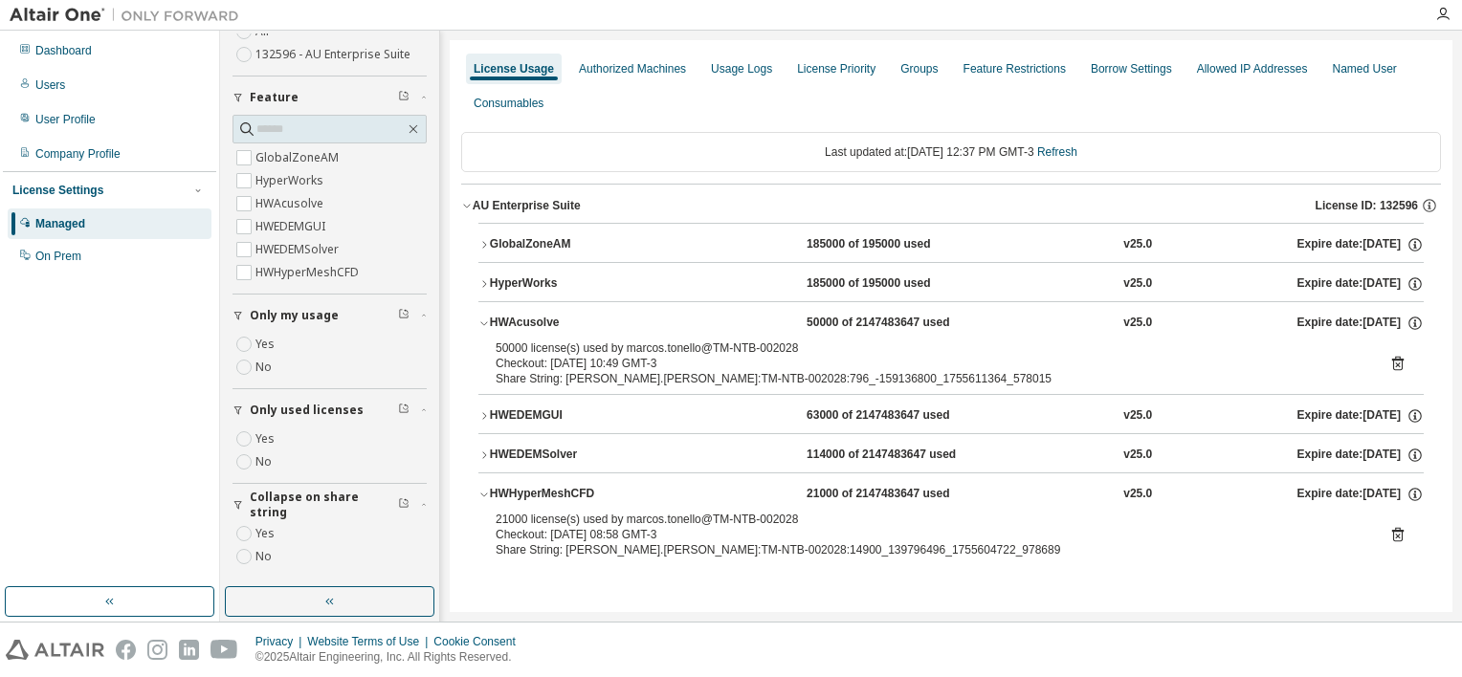
click at [1394, 363] on icon at bounding box center [1397, 363] width 17 height 17
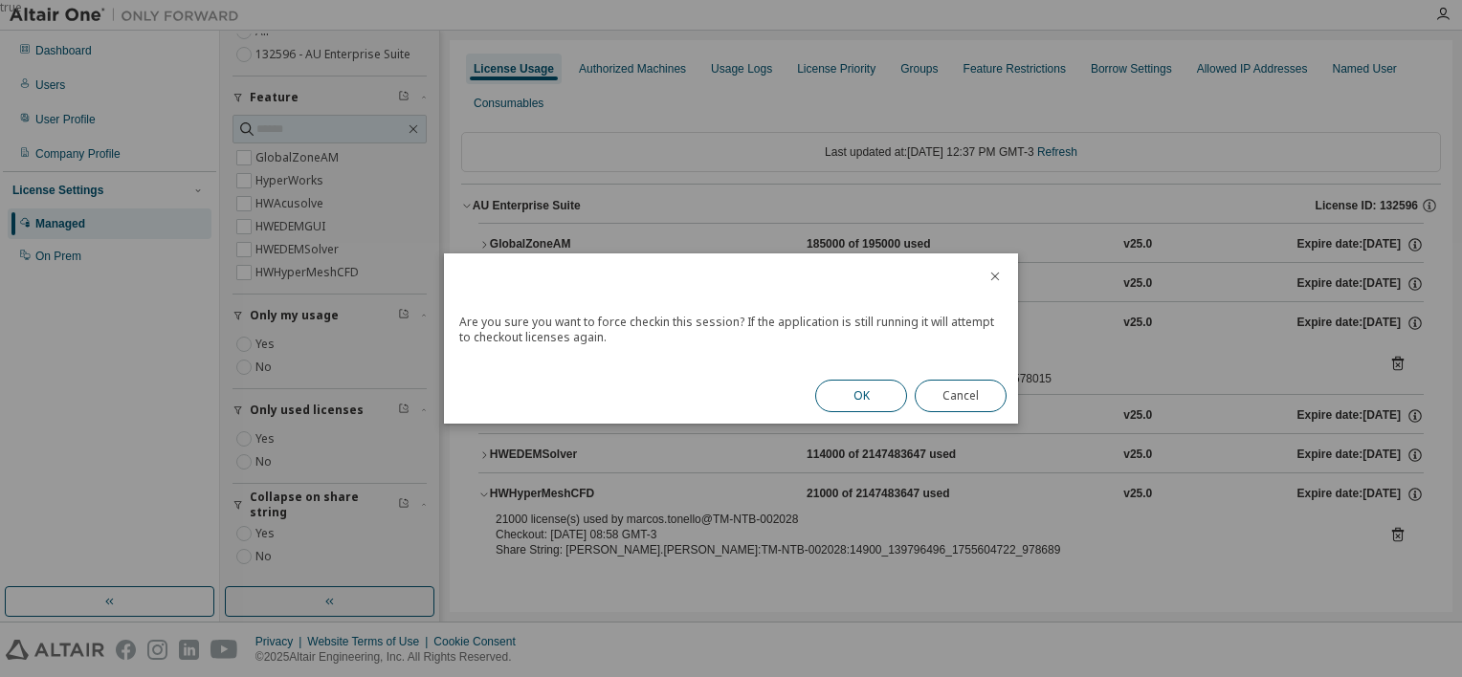
click at [878, 397] on button "OK" at bounding box center [861, 396] width 92 height 33
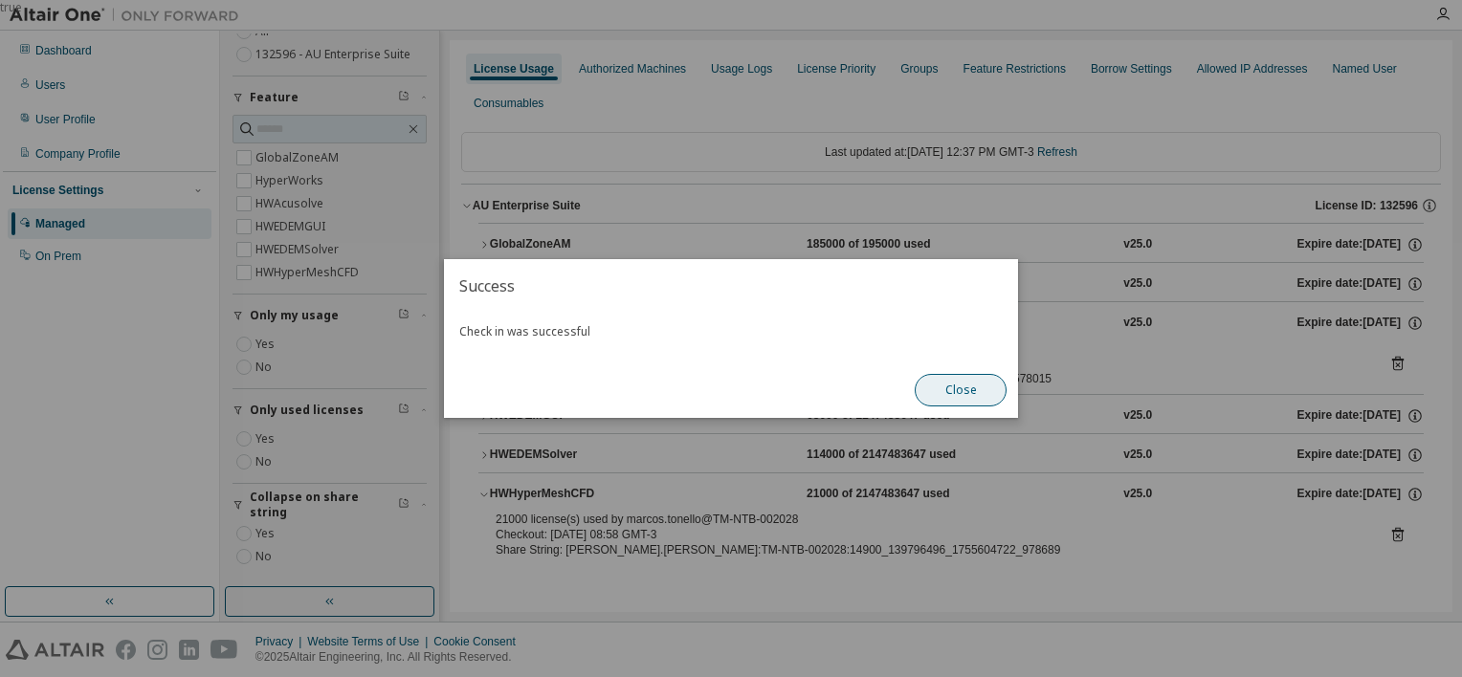
click at [936, 386] on button "Close" at bounding box center [961, 390] width 92 height 33
